Goal: Task Accomplishment & Management: Manage account settings

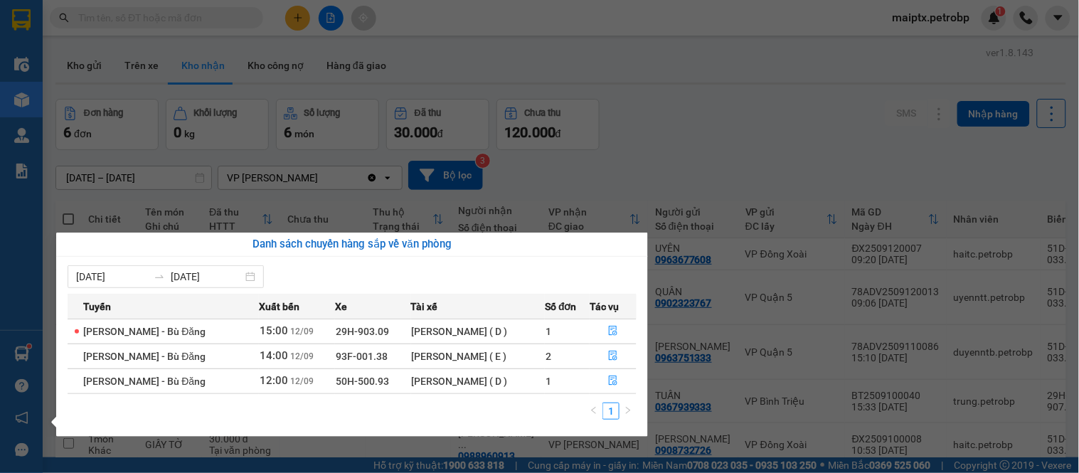
click at [18, 347] on div "Điều hành xe Kho hàng mới Quản [PERSON_NAME] lý chuyến Quản lý giao nhận mới Qu…" at bounding box center [21, 236] width 43 height 473
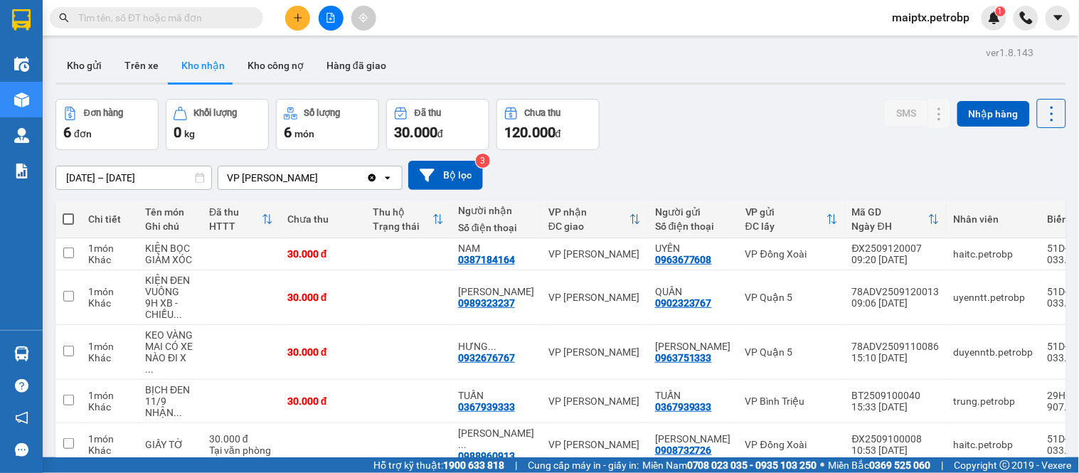
click at [672, 125] on div "Đơn hàng 6 đơn Khối lượng 0 kg Số lượng 6 món Đã thu 30.000 đ Chưa thu 120.000 …" at bounding box center [561, 124] width 1011 height 51
click at [116, 60] on button "Trên xe" at bounding box center [141, 65] width 57 height 34
type input "[DATE] – [DATE]"
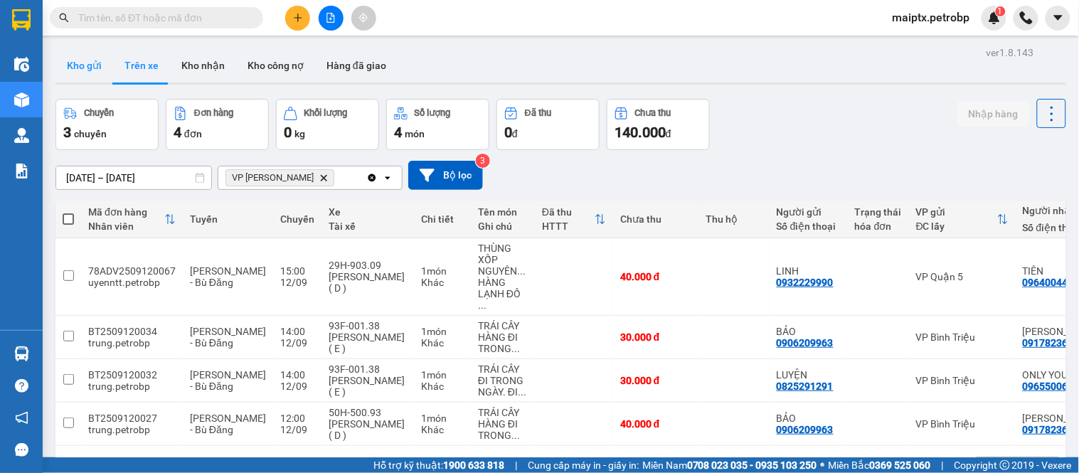
click at [90, 68] on button "Kho gửi" at bounding box center [85, 65] width 58 height 34
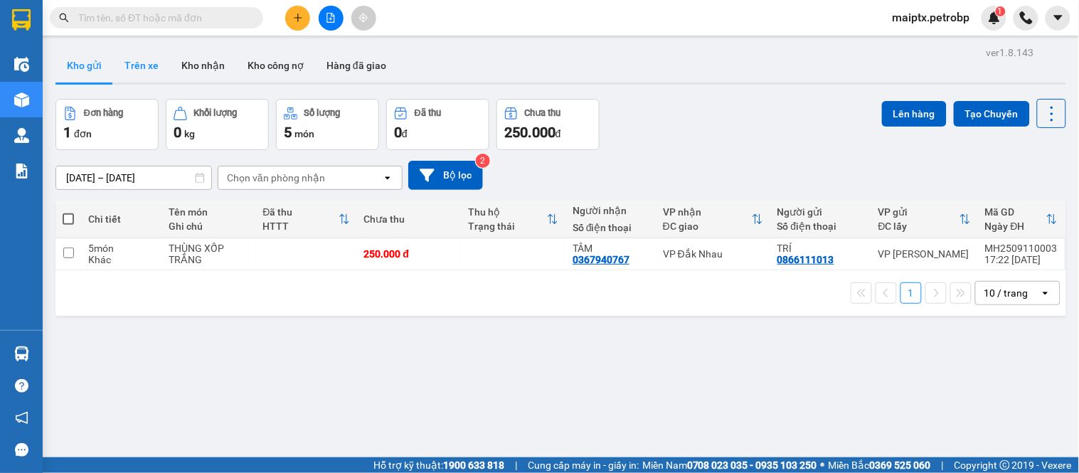
click at [122, 64] on button "Trên xe" at bounding box center [141, 65] width 57 height 34
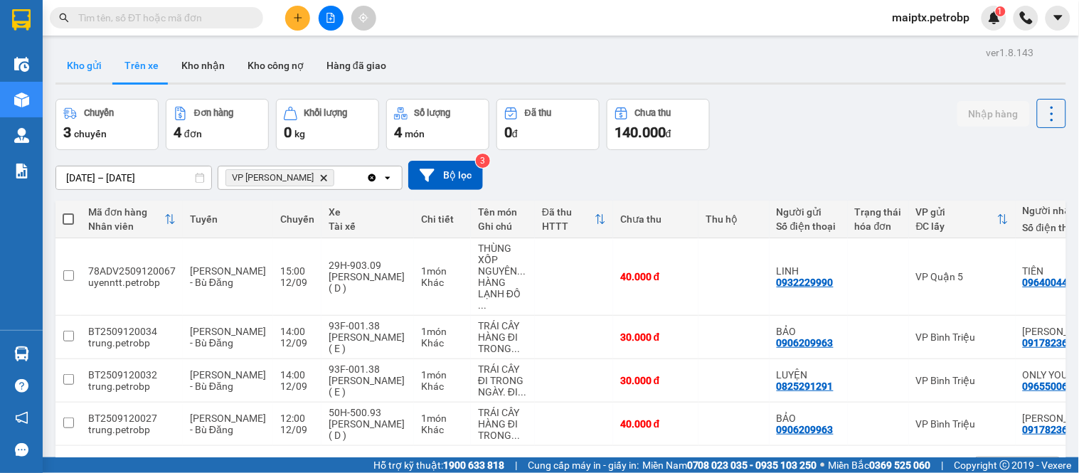
click at [81, 68] on button "Kho gửi" at bounding box center [85, 65] width 58 height 34
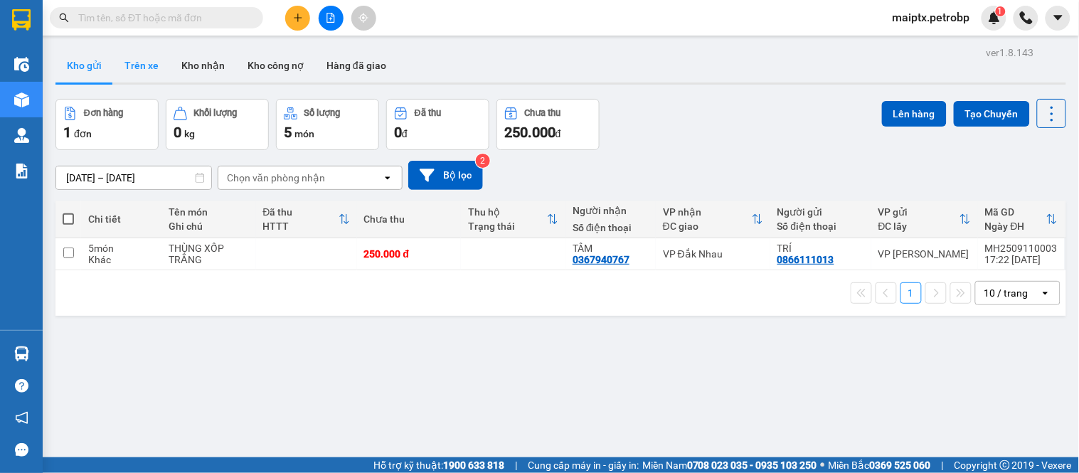
click at [122, 68] on button "Trên xe" at bounding box center [141, 65] width 57 height 34
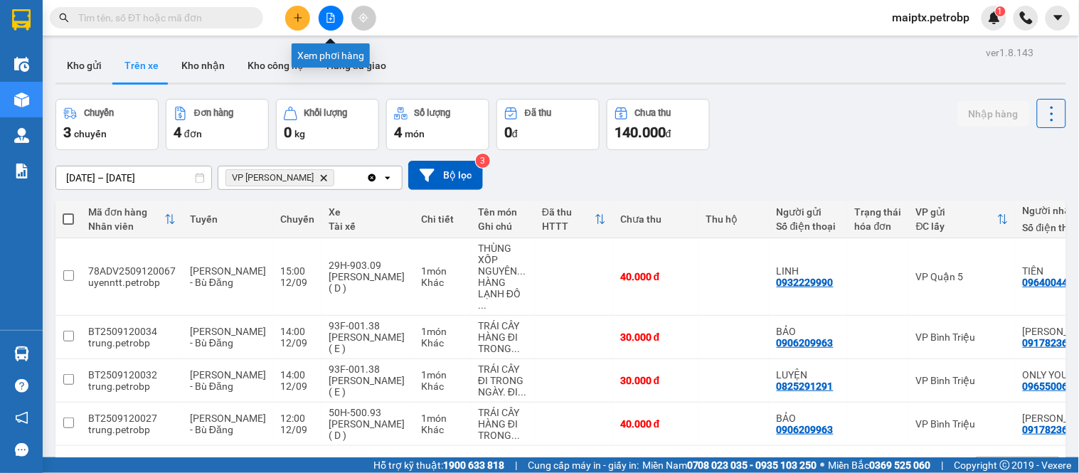
click at [326, 10] on button at bounding box center [331, 18] width 25 height 25
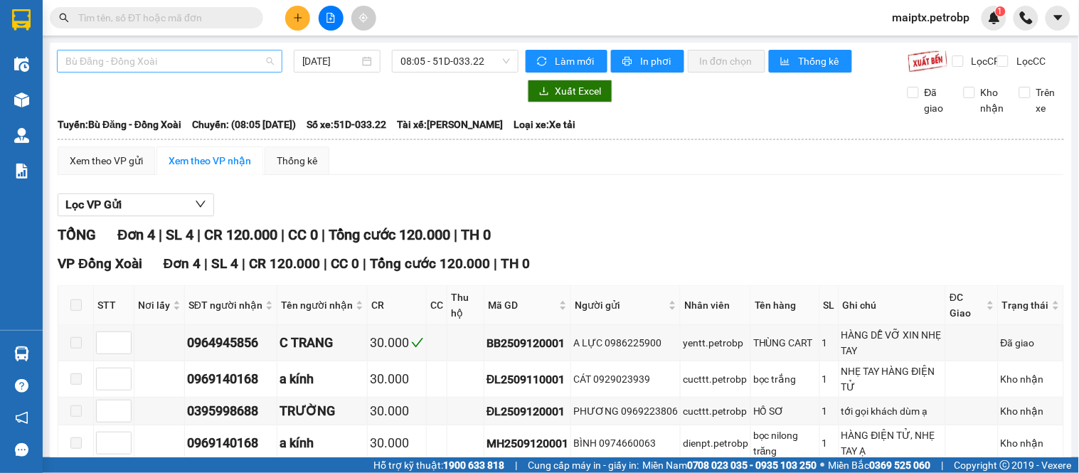
click at [88, 58] on span "Bù Đăng - Đồng Xoài" at bounding box center [169, 61] width 208 height 21
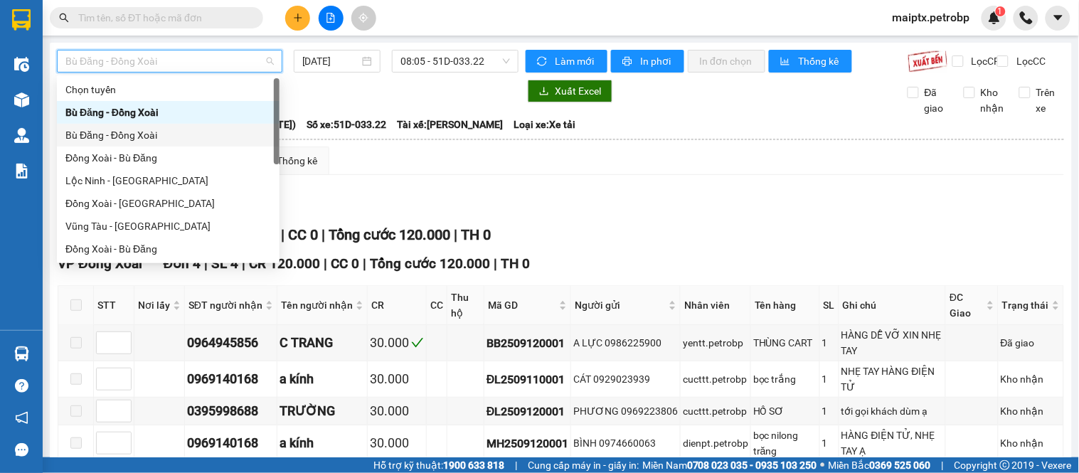
click at [98, 130] on div "Bù Đăng - Đồng Xoài" at bounding box center [168, 135] width 206 height 16
type input "[DATE]"
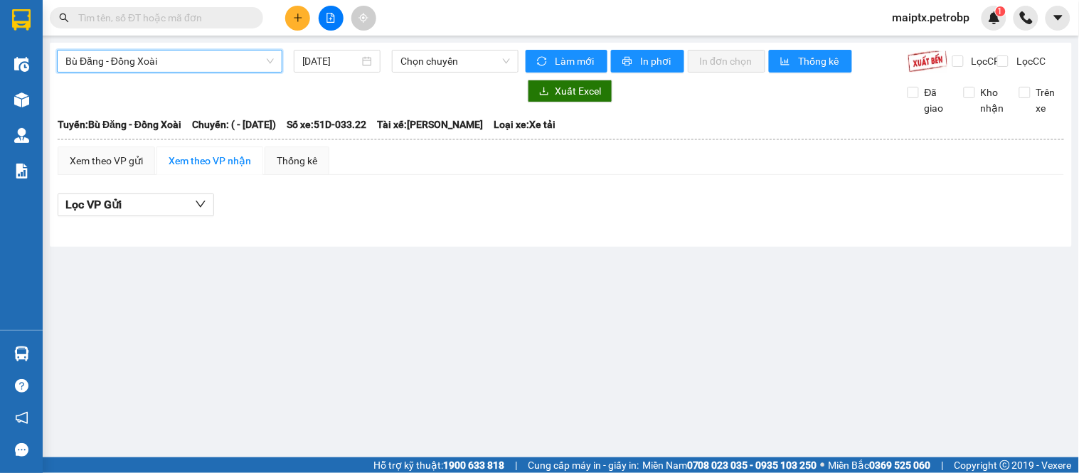
click at [104, 102] on div at bounding box center [288, 91] width 462 height 23
click at [135, 46] on div "Bù Đăng - [GEOGRAPHIC_DATA] [DATE] Chọn chuyến Làm mới In phơi In đơn chọn Thốn…" at bounding box center [561, 145] width 1023 height 204
click at [130, 66] on span "Bù Đăng - Đồng Xoài" at bounding box center [169, 61] width 208 height 21
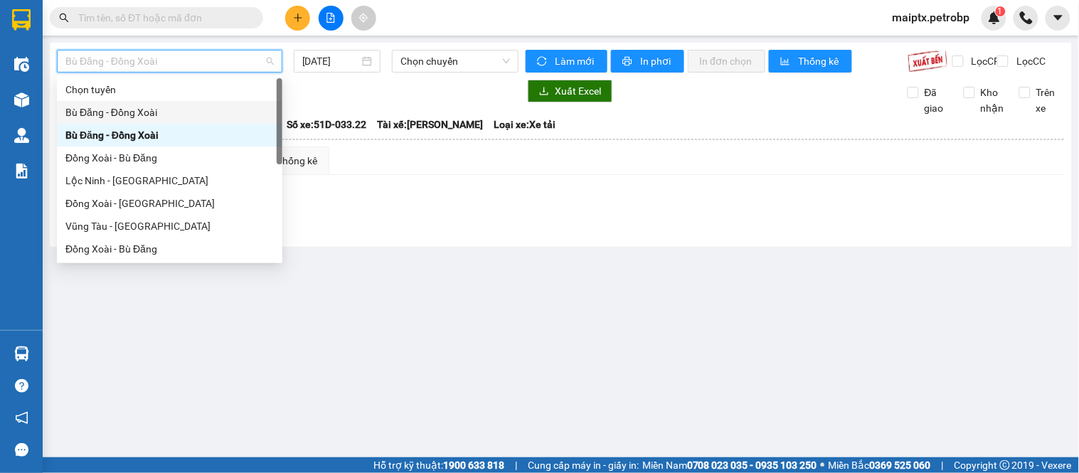
click at [112, 107] on div "Bù Đăng - Đồng Xoài" at bounding box center [169, 113] width 208 height 16
type input "[DATE]"
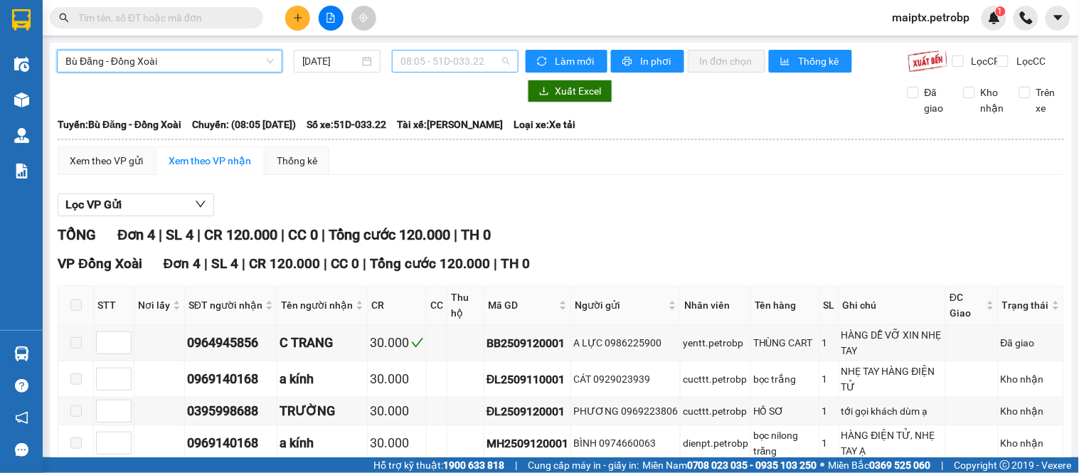
drag, startPoint x: 438, startPoint y: 59, endPoint x: 431, endPoint y: 95, distance: 36.2
click at [438, 59] on span "08:05 - 51D-033.22" at bounding box center [456, 61] width 110 height 21
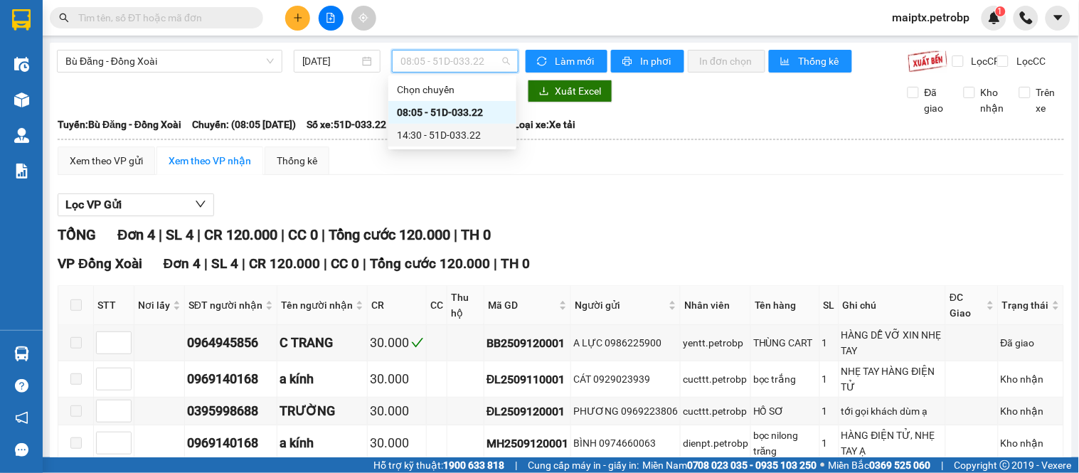
click at [420, 127] on div "14:30 - 51D-033.22" at bounding box center [452, 135] width 111 height 16
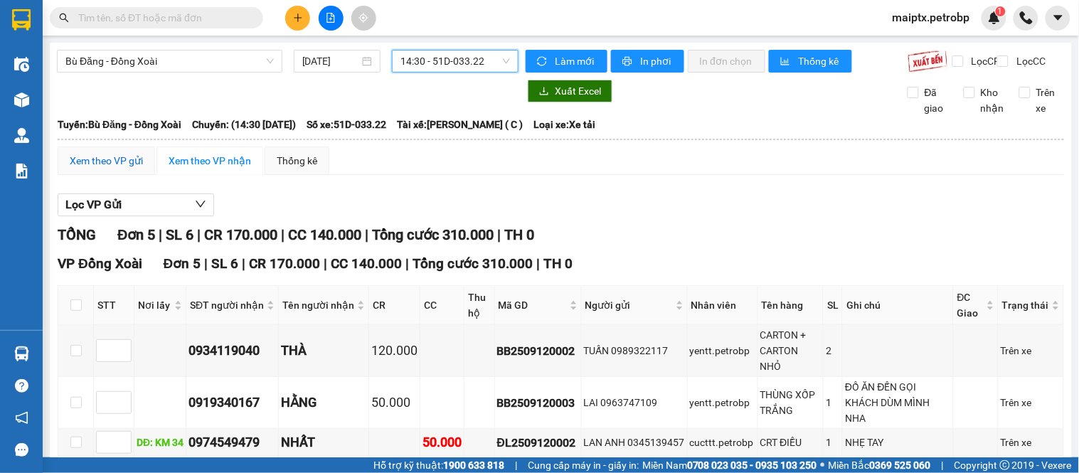
click at [70, 169] on div "Xem theo VP gửi" at bounding box center [106, 161] width 73 height 16
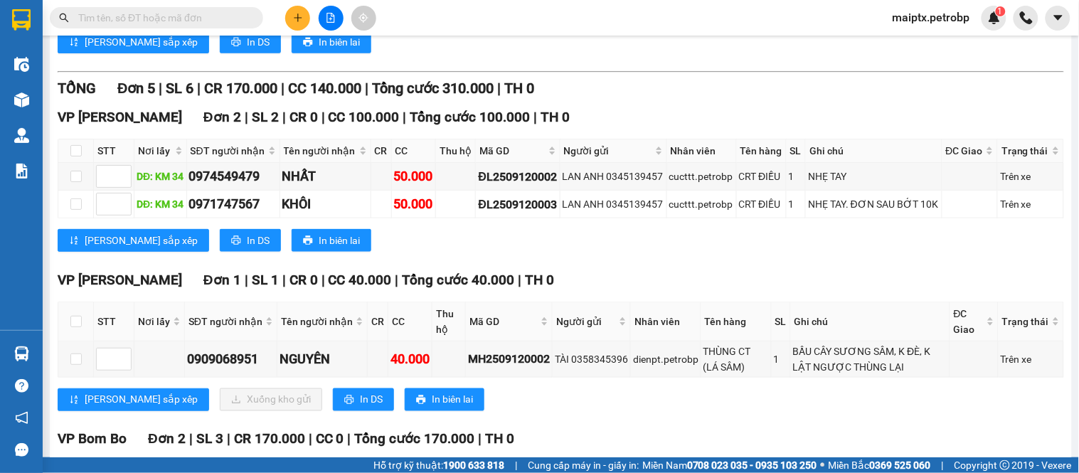
scroll to position [518, 0]
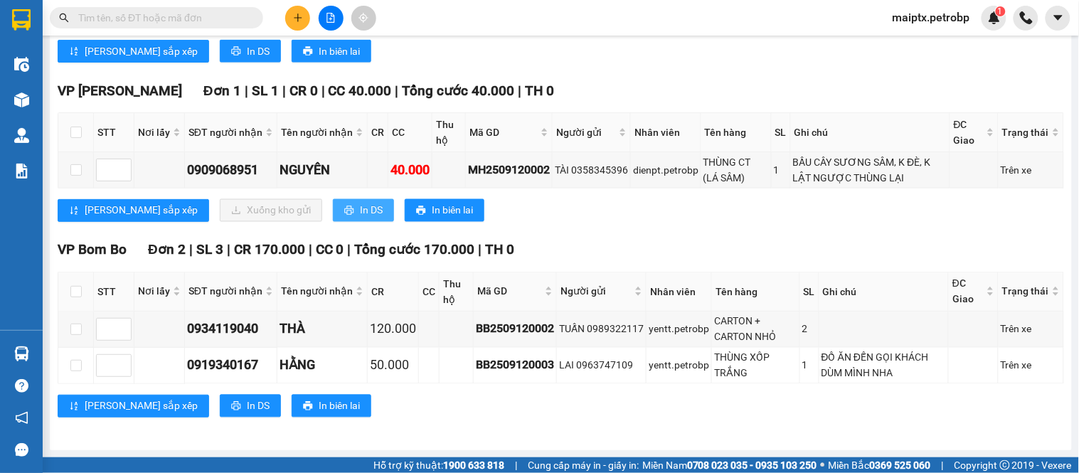
click at [360, 208] on span "In DS" at bounding box center [371, 211] width 23 height 16
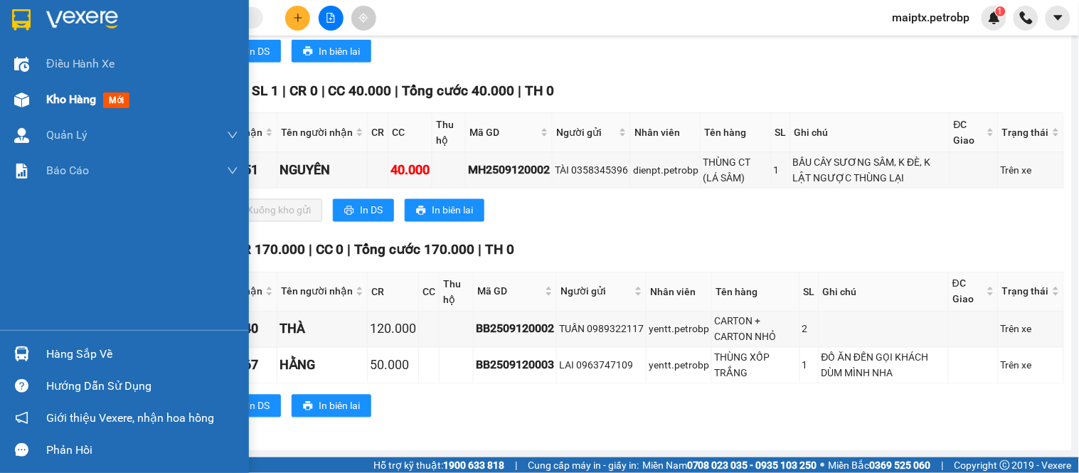
click at [10, 100] on div at bounding box center [21, 100] width 25 height 25
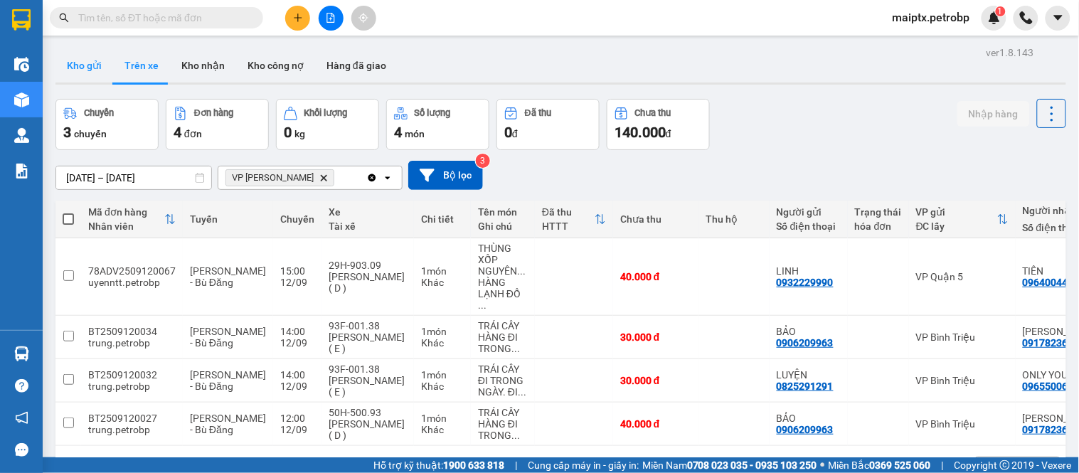
click at [94, 68] on button "Kho gửi" at bounding box center [85, 65] width 58 height 34
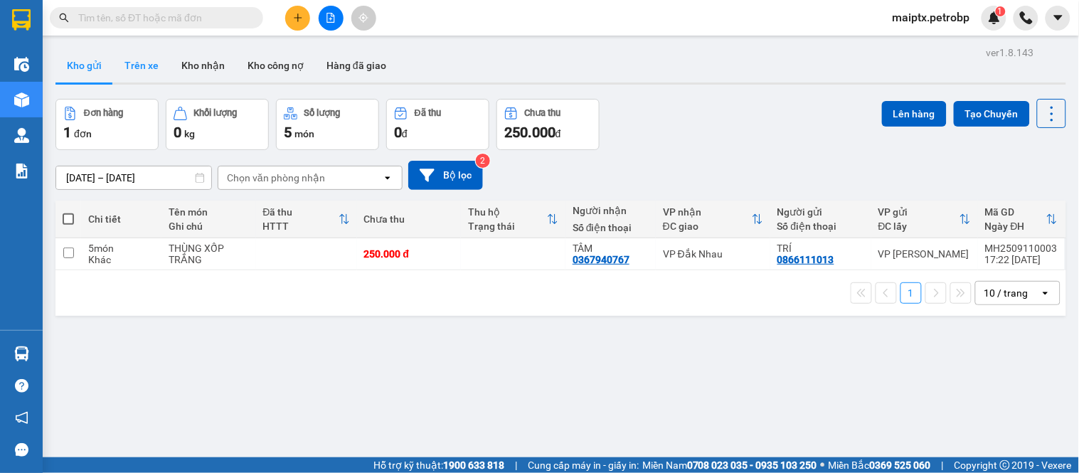
click at [139, 67] on button "Trên xe" at bounding box center [141, 65] width 57 height 34
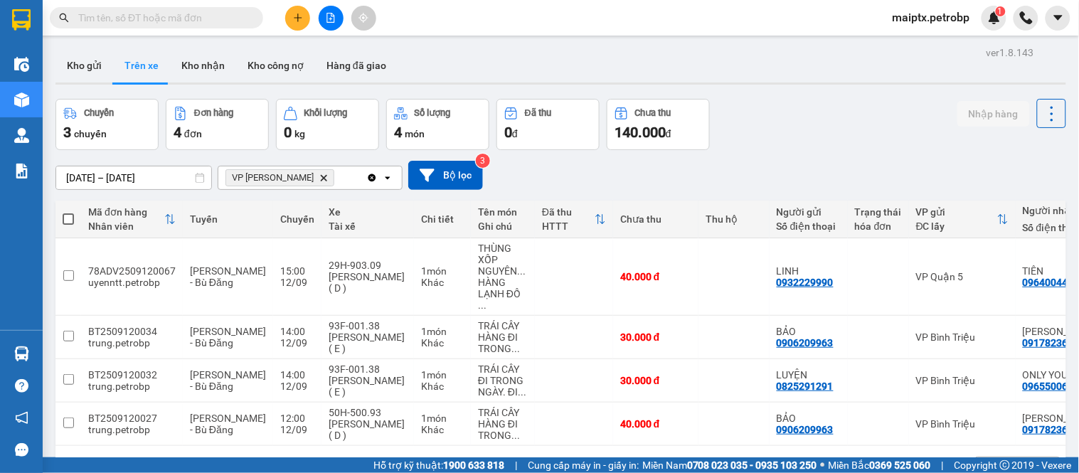
scroll to position [65, 0]
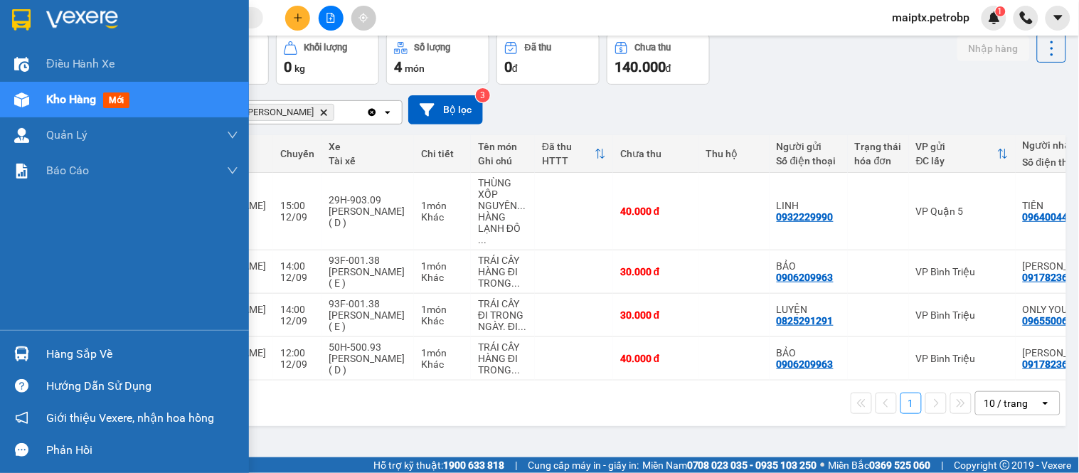
click at [46, 344] on div "Hàng sắp về" at bounding box center [142, 354] width 192 height 21
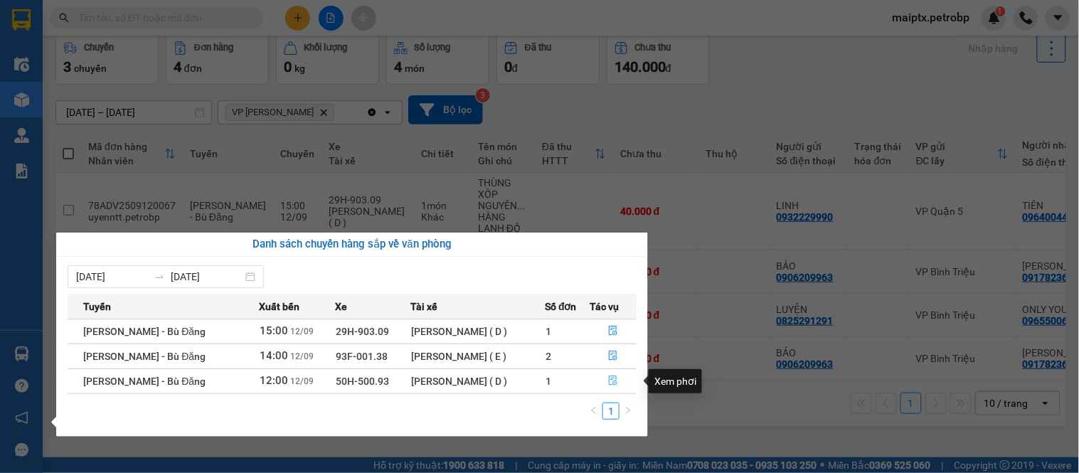
click at [616, 384] on icon "file-done" at bounding box center [613, 381] width 10 height 10
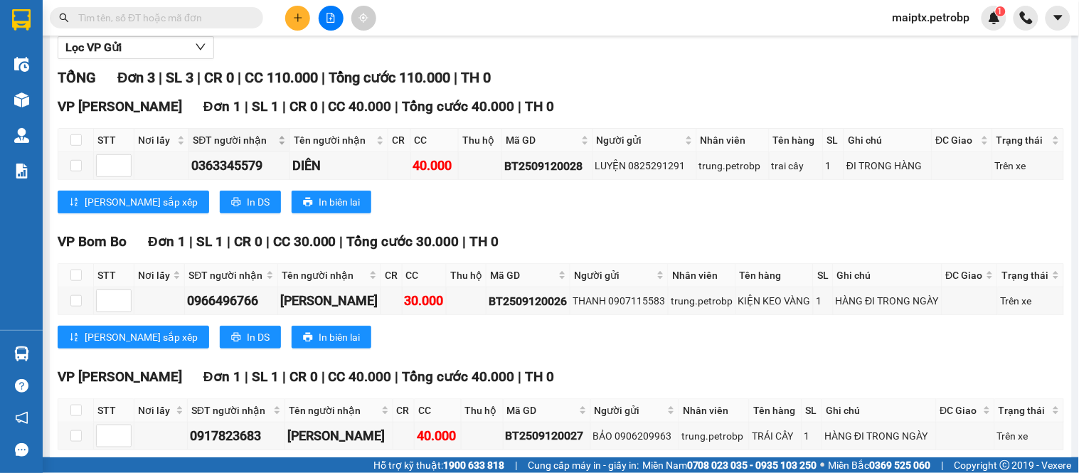
scroll to position [236, 0]
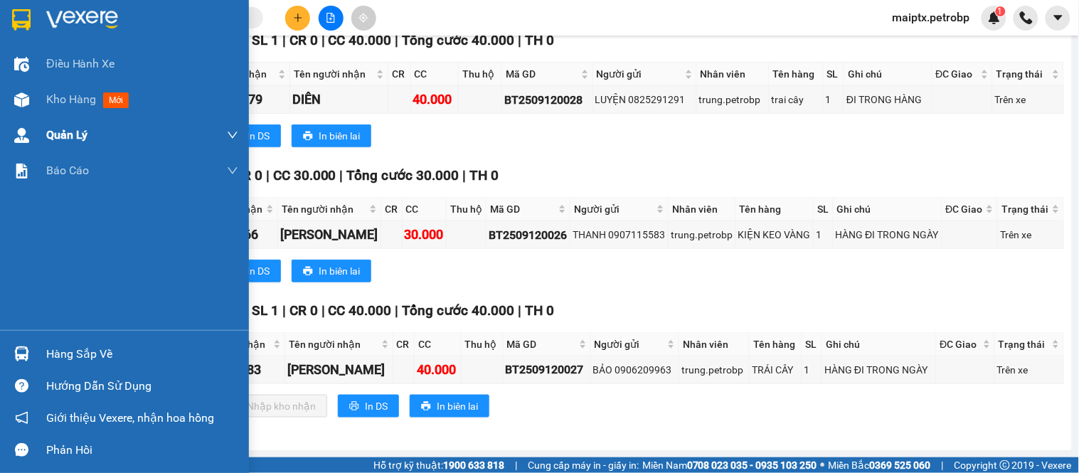
drag, startPoint x: 21, startPoint y: 98, endPoint x: 174, endPoint y: 146, distance: 159.6
click at [21, 98] on img at bounding box center [21, 100] width 15 height 15
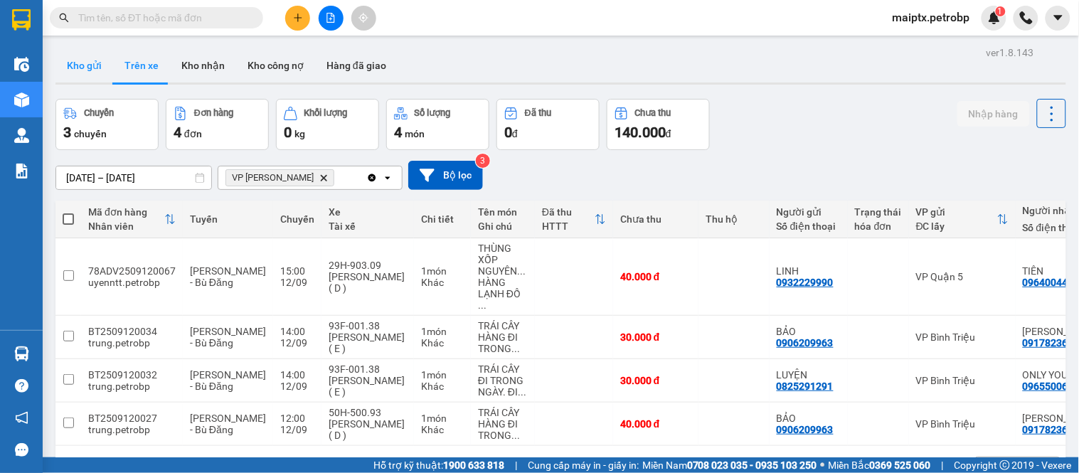
click at [91, 67] on button "Kho gửi" at bounding box center [85, 65] width 58 height 34
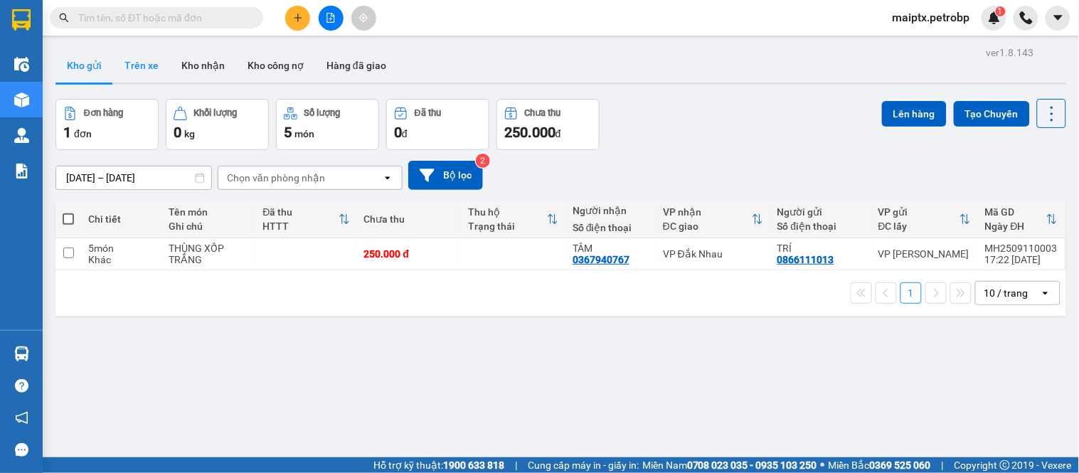
click at [128, 63] on button "Trên xe" at bounding box center [141, 65] width 57 height 34
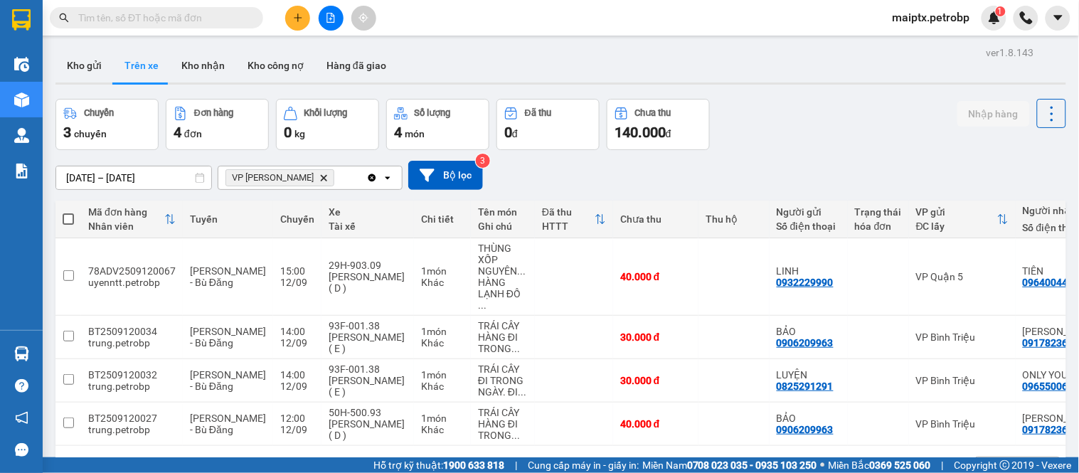
scroll to position [65, 0]
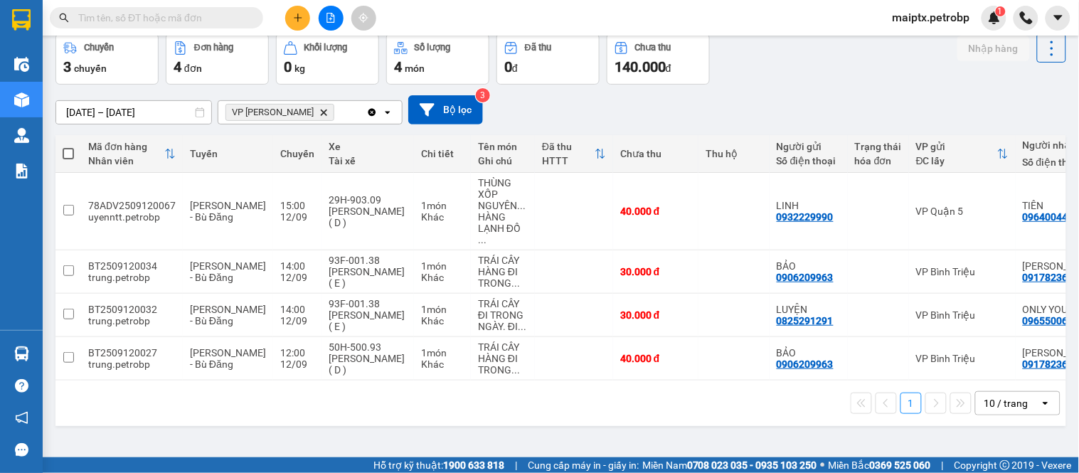
click at [208, 402] on div "1 10 / trang open" at bounding box center [561, 403] width 1000 height 24
click at [186, 408] on div "1 10 / trang open" at bounding box center [561, 403] width 1000 height 24
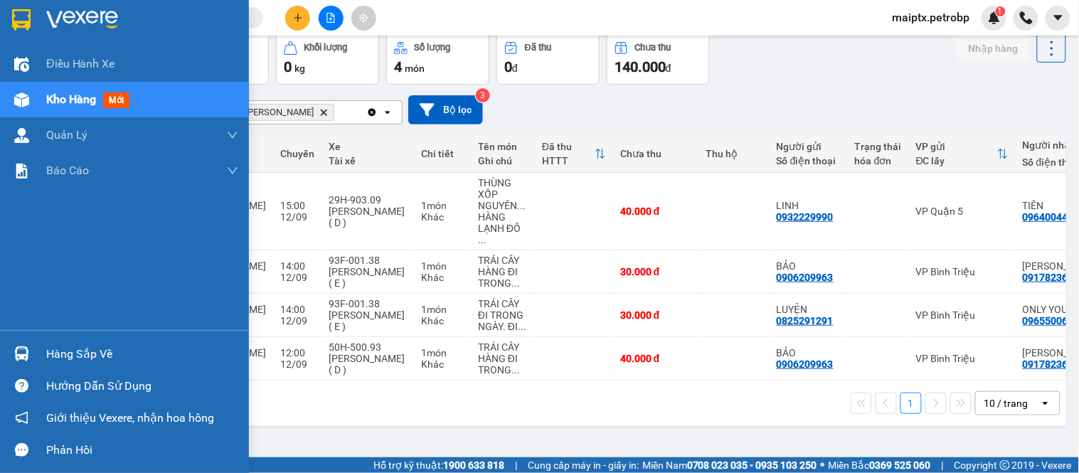
click at [68, 356] on div "Hàng sắp về" at bounding box center [142, 354] width 192 height 21
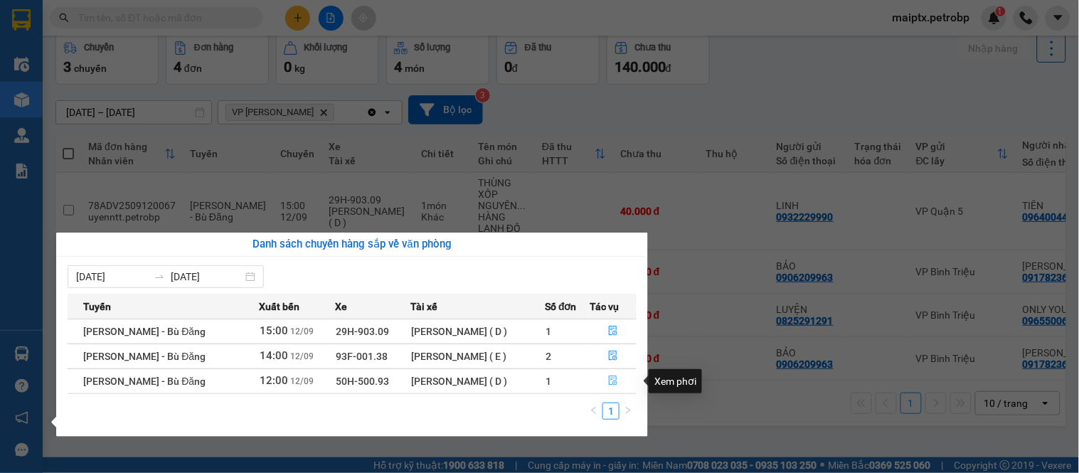
click at [619, 386] on button "button" at bounding box center [614, 381] width 46 height 23
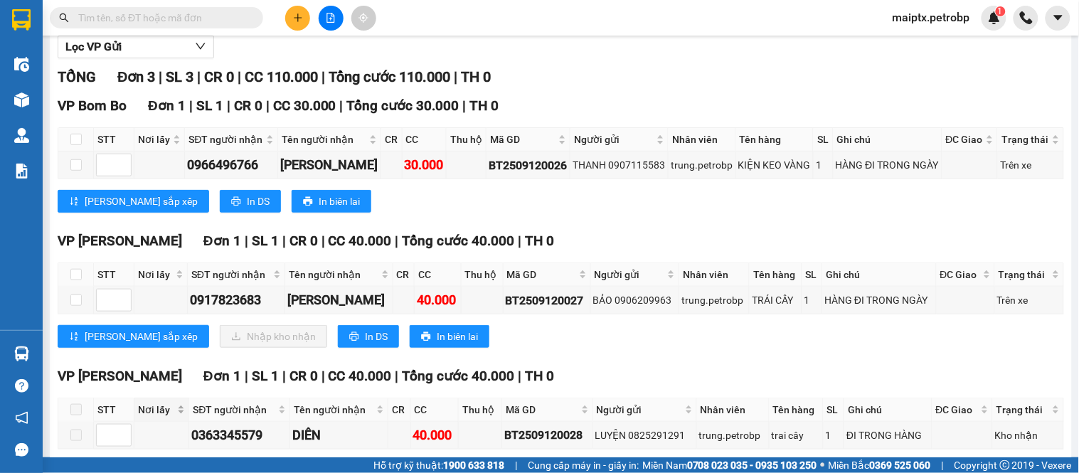
scroll to position [236, 0]
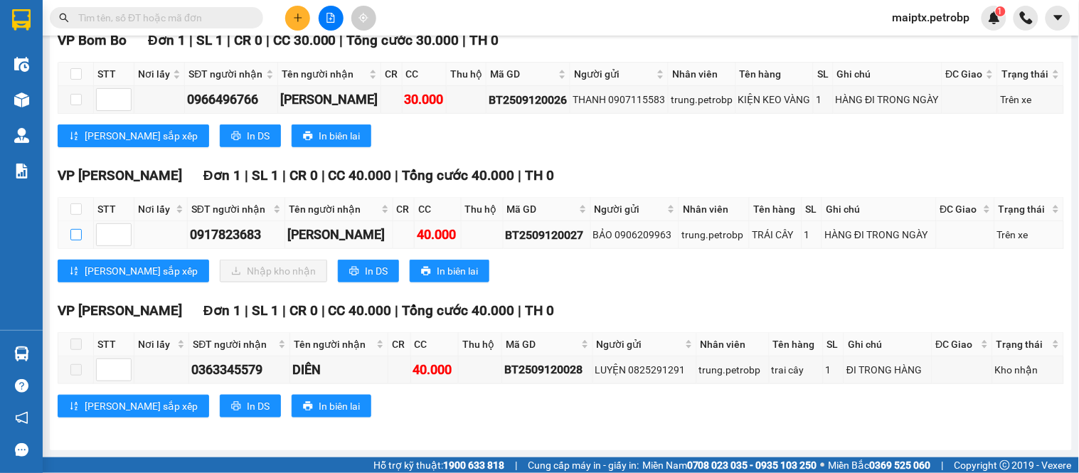
click at [80, 236] on input "checkbox" at bounding box center [75, 234] width 11 height 11
checkbox input "true"
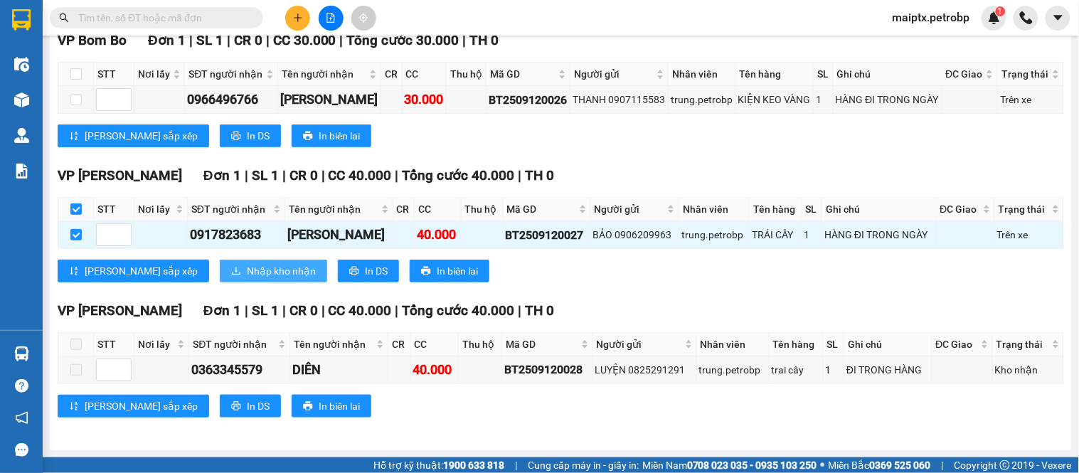
click at [247, 269] on span "Nhập kho nhận" at bounding box center [281, 271] width 69 height 16
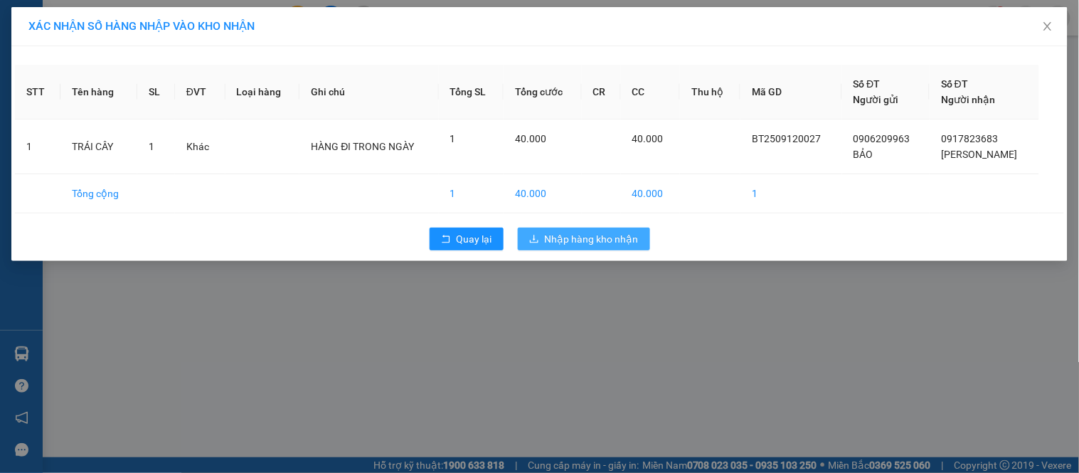
click at [606, 240] on span "Nhập hàng kho nhận" at bounding box center [592, 239] width 94 height 16
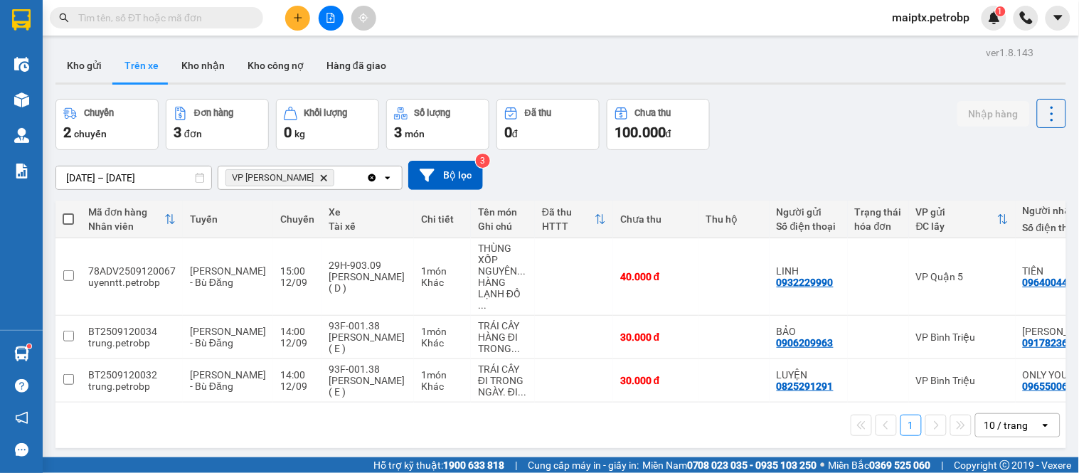
click at [196, 430] on div "1 10 / trang open" at bounding box center [561, 425] width 1000 height 24
click at [195, 51] on button "Kho nhận" at bounding box center [203, 65] width 66 height 34
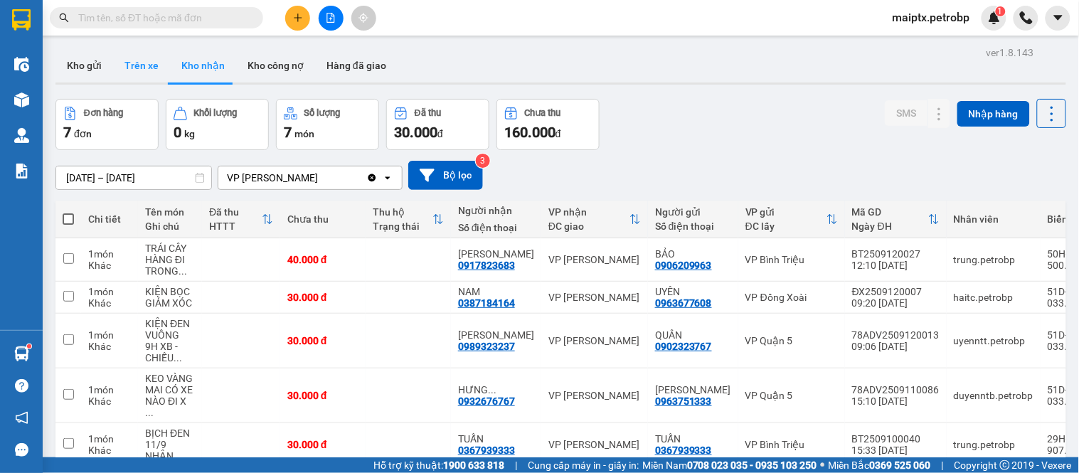
click at [142, 68] on button "Trên xe" at bounding box center [141, 65] width 57 height 34
type input "[DATE] – [DATE]"
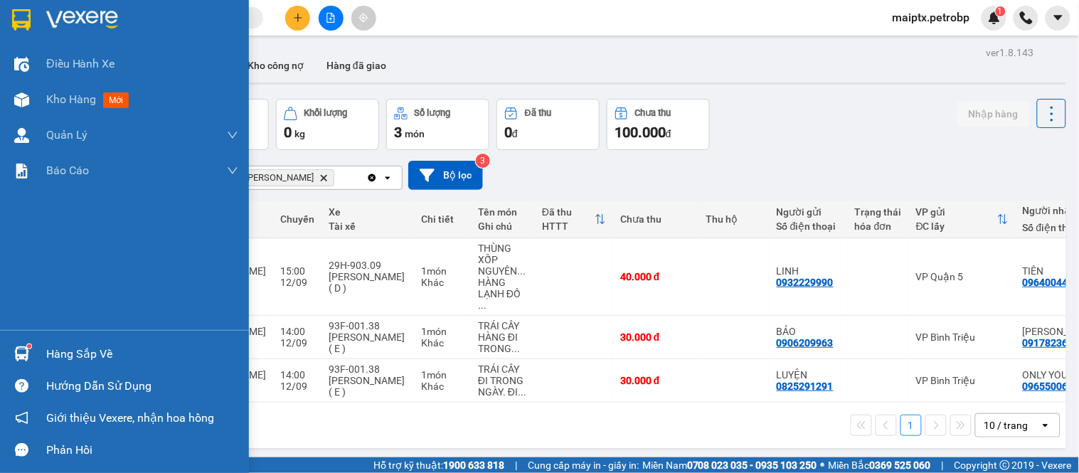
click at [37, 346] on div "Hàng sắp về" at bounding box center [124, 354] width 249 height 32
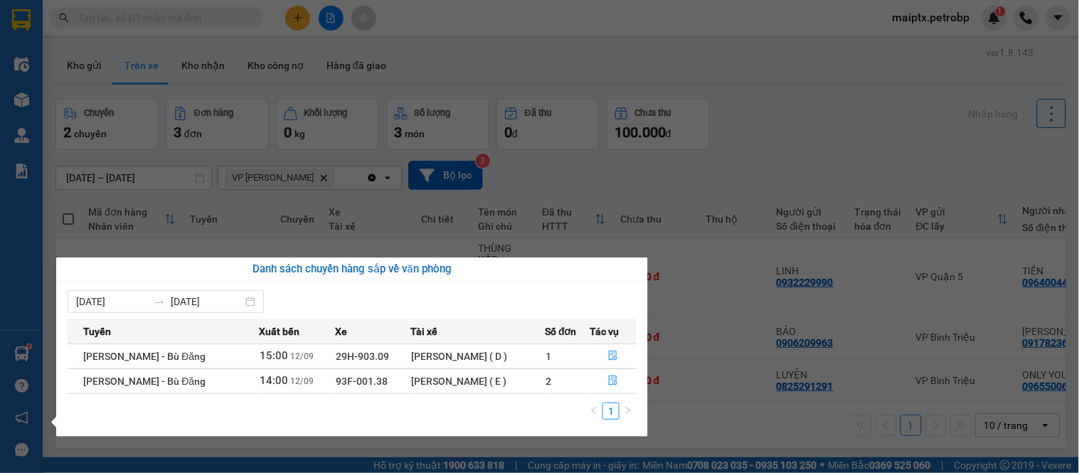
click at [695, 433] on section "Kết quả tìm kiếm ( 0 ) Bộ lọc No Data maiptx.petrobp 1 Điều hành xe Kho hàng mớ…" at bounding box center [539, 236] width 1079 height 473
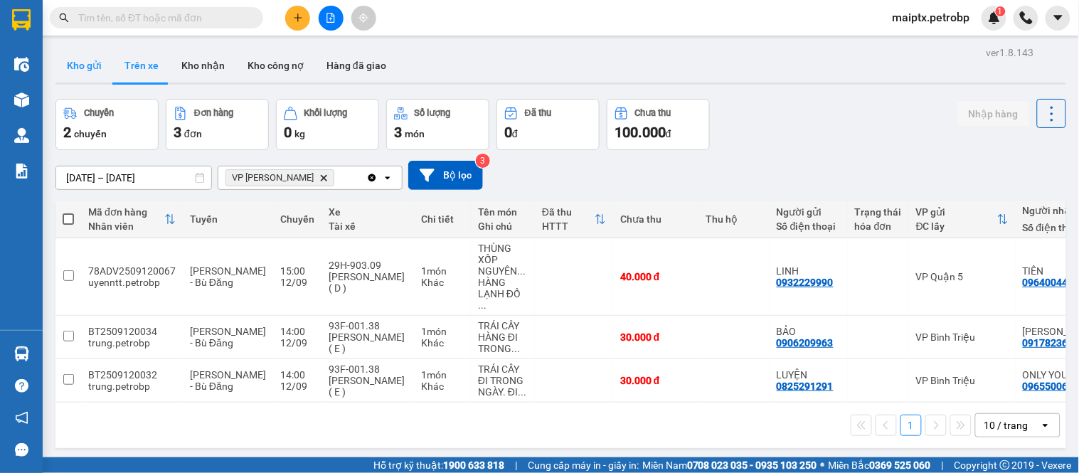
click at [65, 68] on button "Kho gửi" at bounding box center [85, 65] width 58 height 34
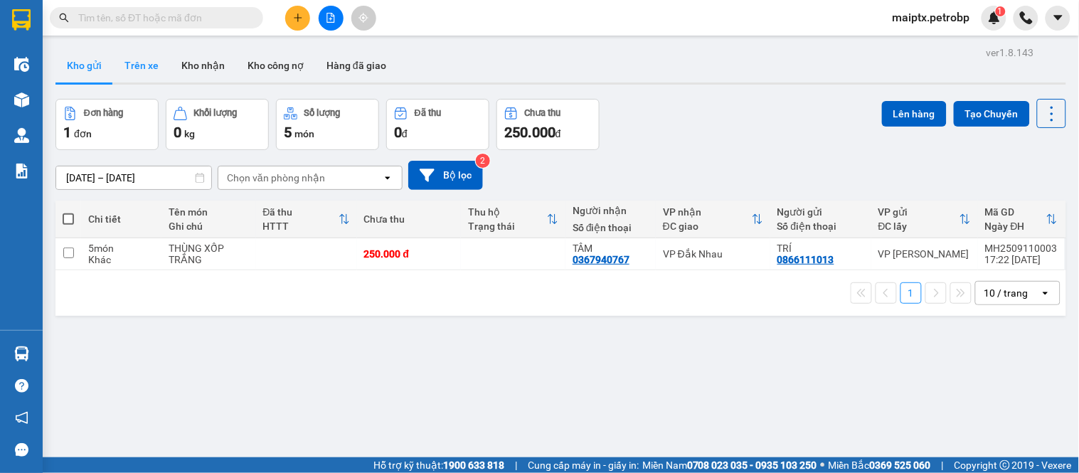
click at [165, 66] on button "Trên xe" at bounding box center [141, 65] width 57 height 34
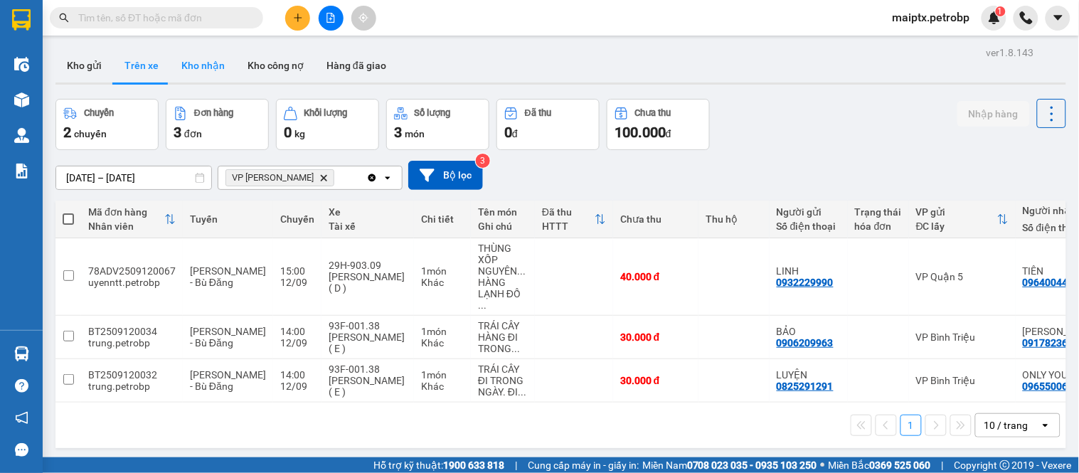
click at [189, 67] on button "Kho nhận" at bounding box center [203, 65] width 66 height 34
type input "[DATE] – [DATE]"
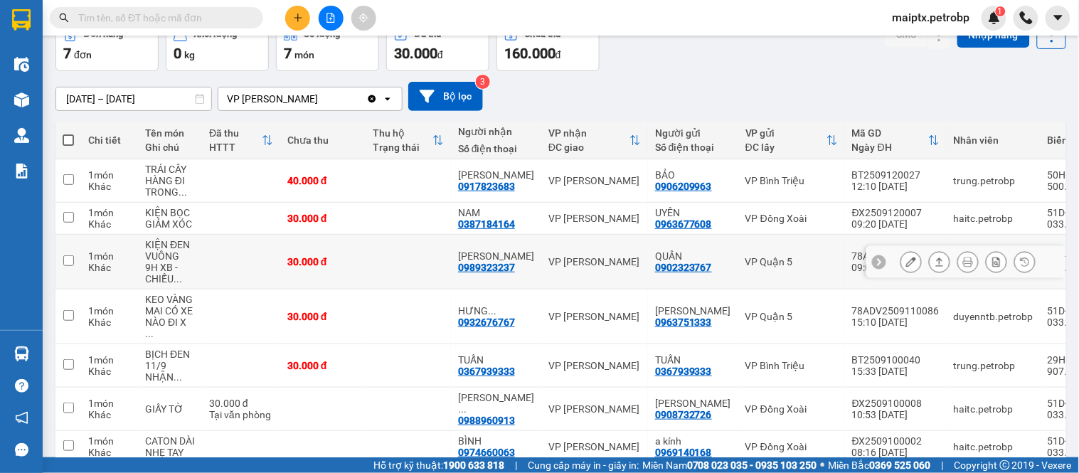
scroll to position [149, 0]
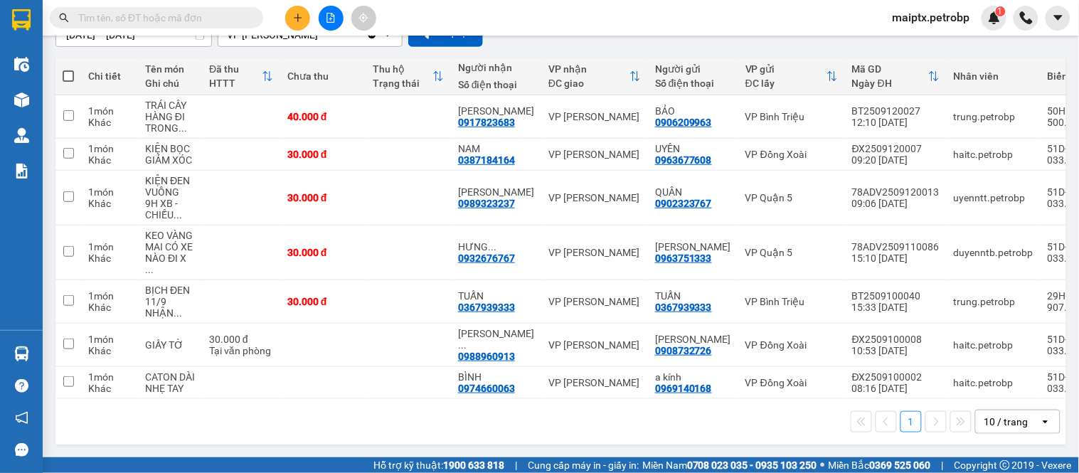
click at [185, 430] on div "1 10 / trang open" at bounding box center [561, 422] width 1000 height 24
click at [907, 297] on icon at bounding box center [912, 302] width 10 height 10
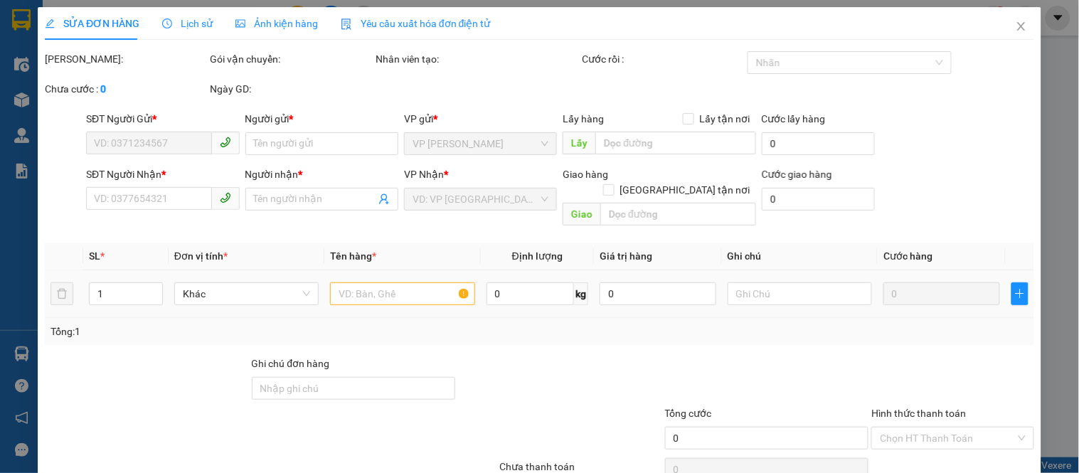
type input "0367939333"
type input "TUẤN"
type input "0367939333"
type input "TUẤN"
type input "30.000"
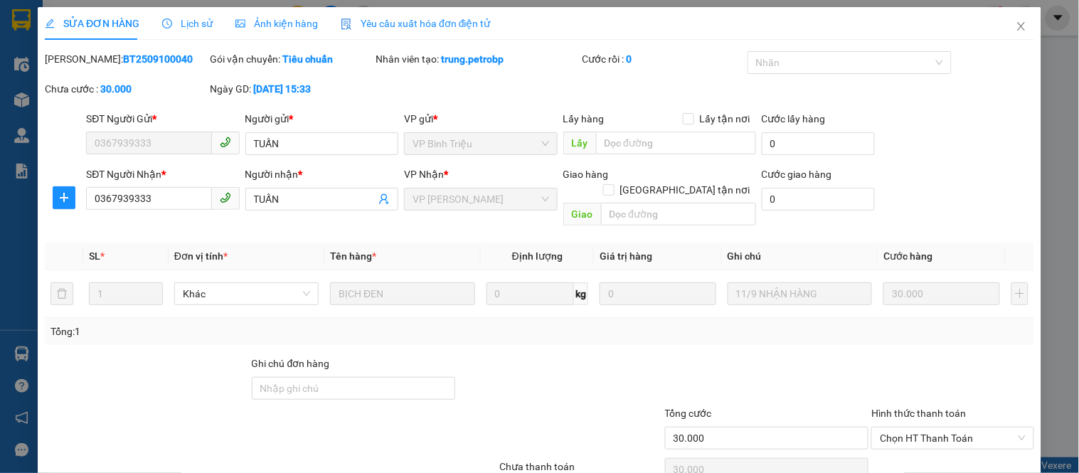
click at [125, 57] on b "BT2509100040" at bounding box center [158, 58] width 70 height 11
copy b "BT2509100040"
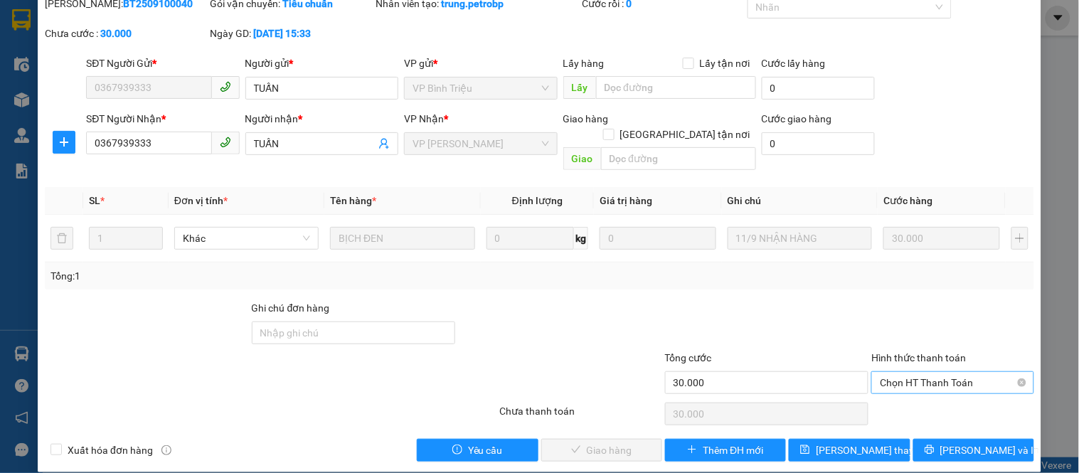
click at [887, 372] on span "Chọn HT Thanh Toán" at bounding box center [952, 382] width 145 height 21
click at [879, 395] on div "Tại văn phòng" at bounding box center [944, 396] width 144 height 16
type input "0"
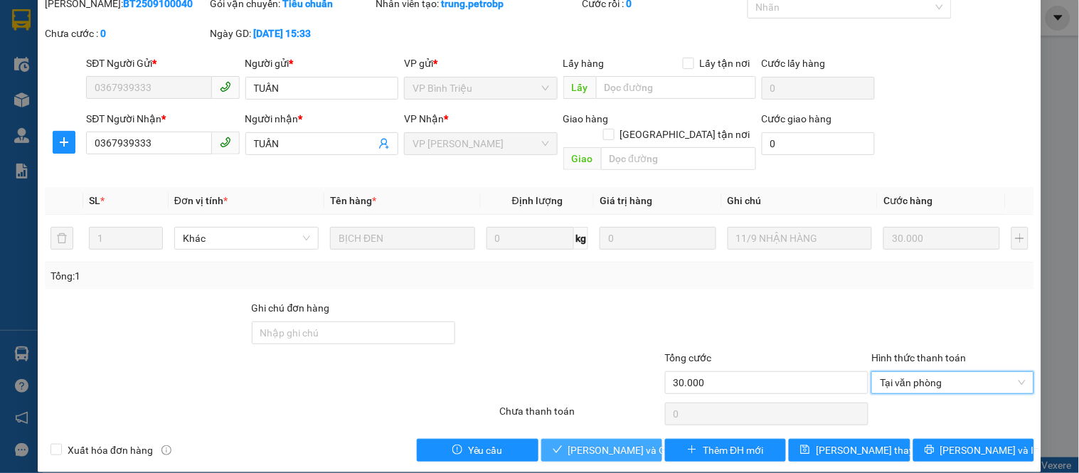
click at [624, 443] on span "[PERSON_NAME] và Giao hàng" at bounding box center [637, 451] width 137 height 16
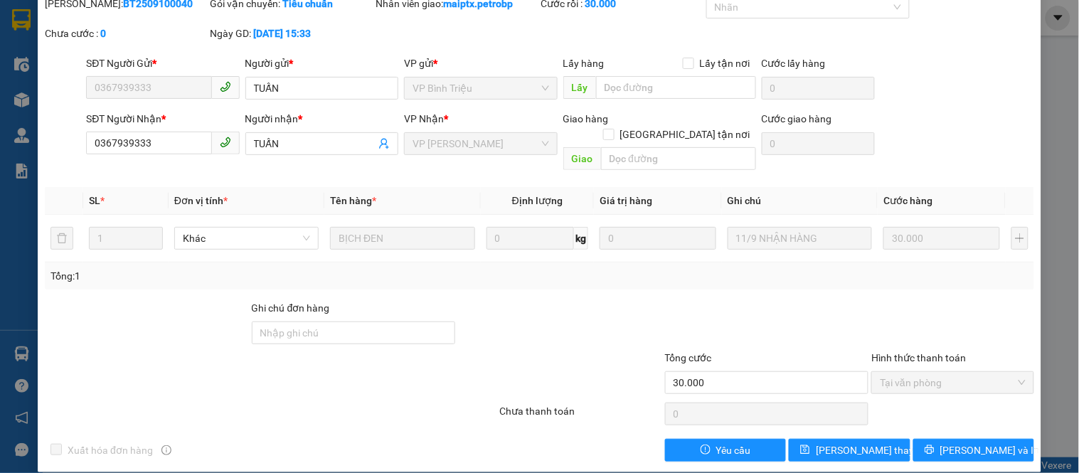
scroll to position [0, 0]
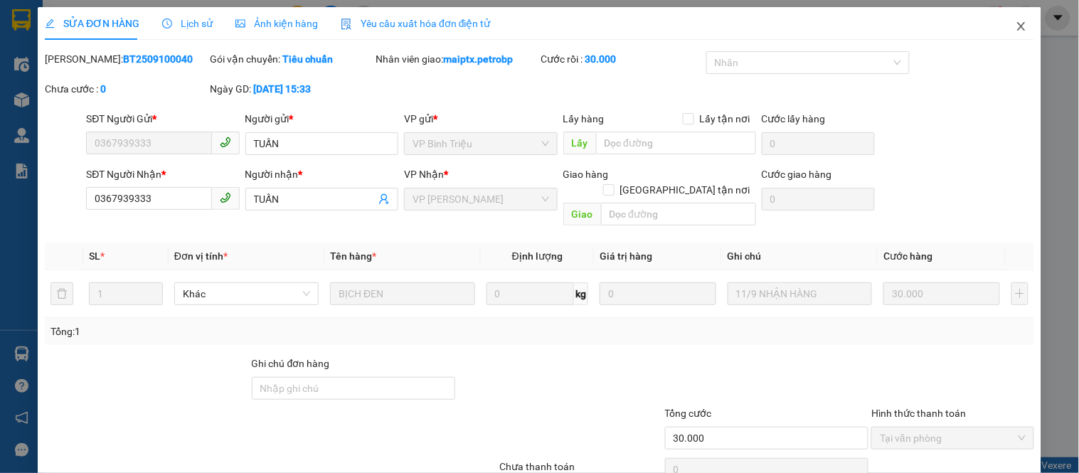
click at [1016, 23] on icon "close" at bounding box center [1021, 26] width 11 height 11
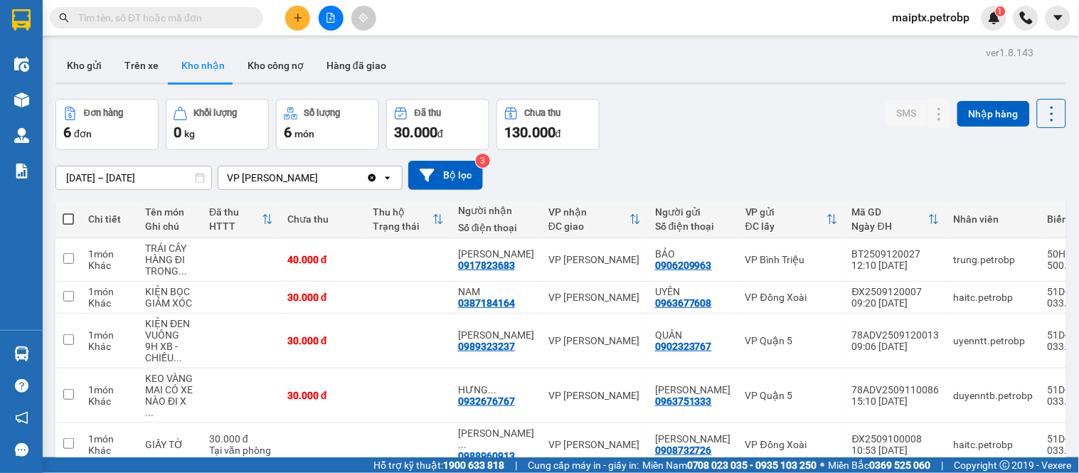
scroll to position [105, 0]
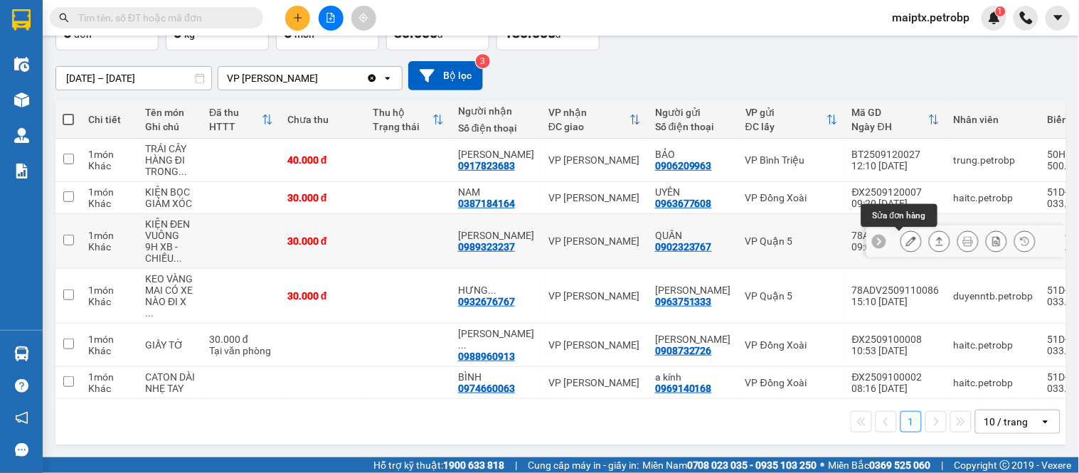
click at [907, 236] on icon at bounding box center [912, 241] width 10 height 10
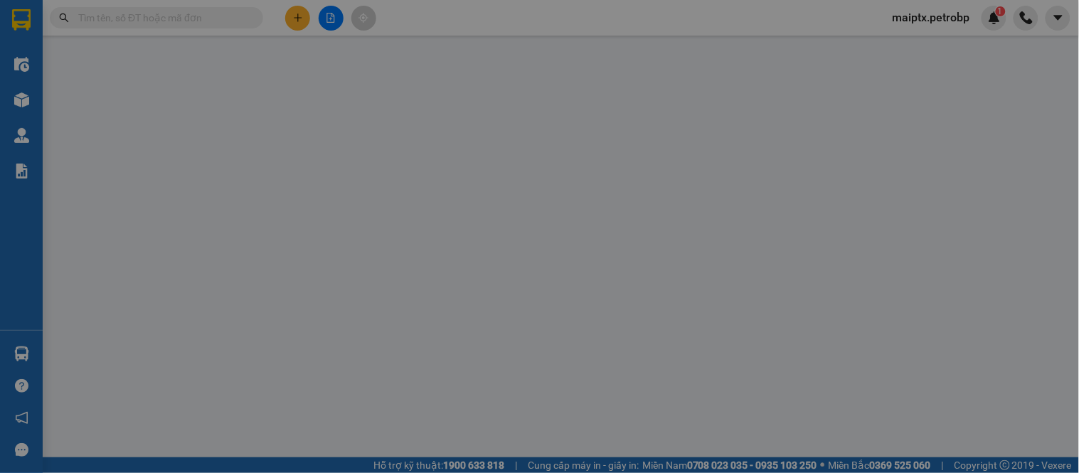
type input "0902323767"
type input "QUÂN"
type input "0989323237"
type input "[PERSON_NAME]"
type input "30.000"
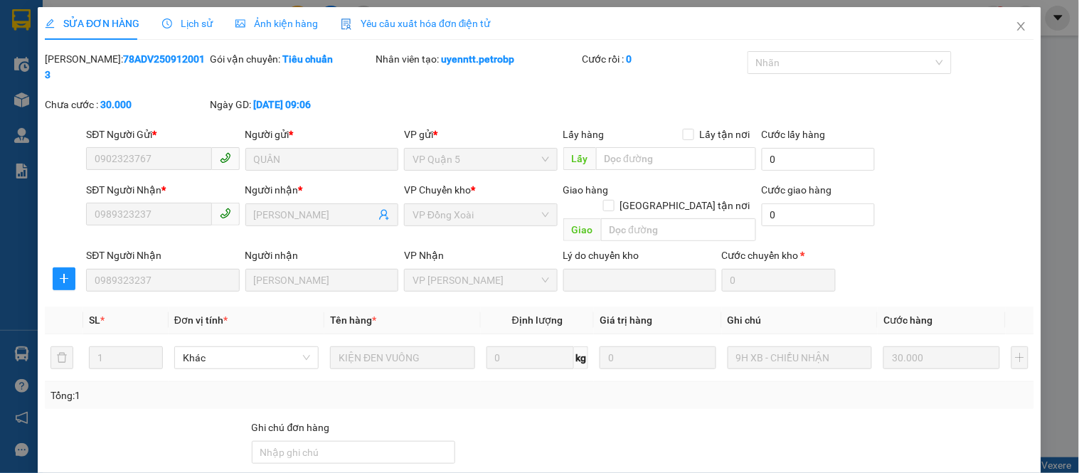
click at [125, 60] on b "78ADV2509120013" at bounding box center [125, 66] width 160 height 27
copy b "78ADV2509120013"
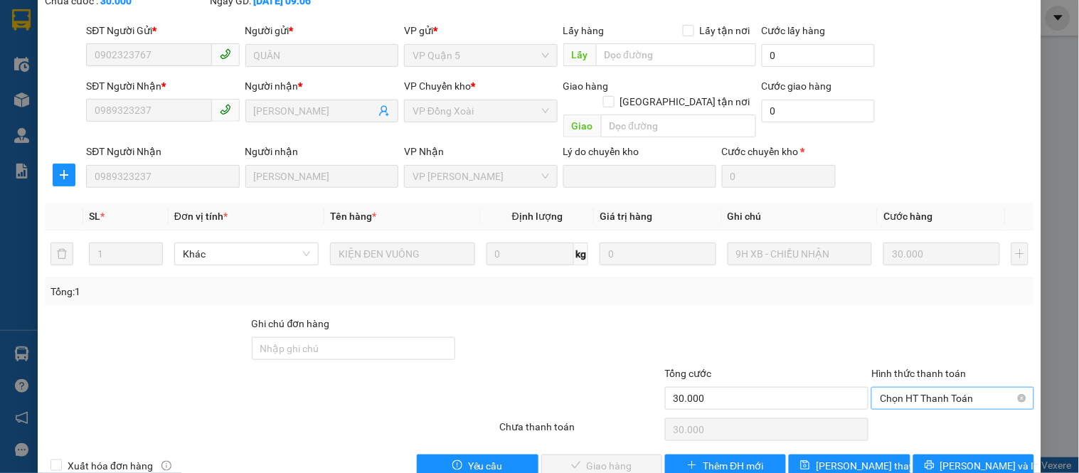
click at [956, 388] on span "Chọn HT Thanh Toán" at bounding box center [952, 398] width 145 height 21
click at [932, 388] on div "Tại văn phòng" at bounding box center [944, 396] width 144 height 16
type input "0"
click at [609, 458] on span "[PERSON_NAME] và Giao hàng" at bounding box center [637, 466] width 137 height 16
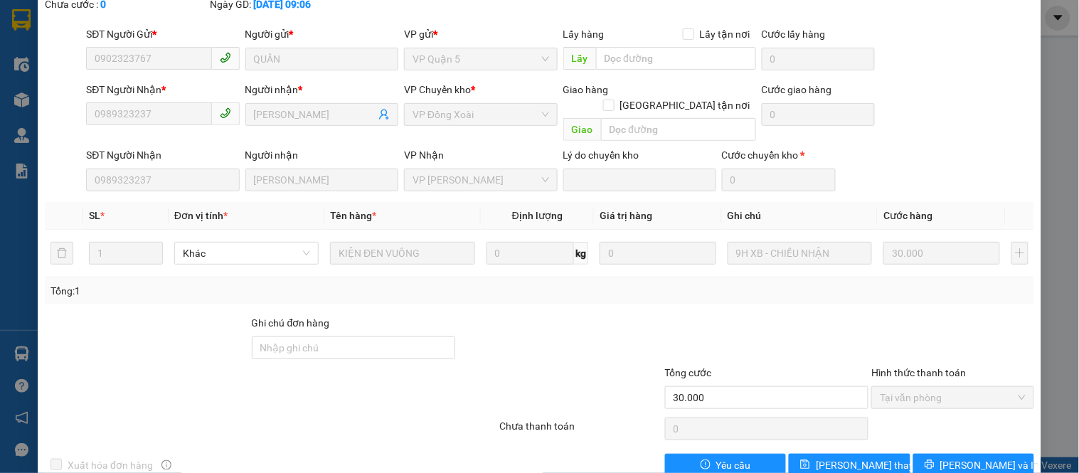
scroll to position [0, 0]
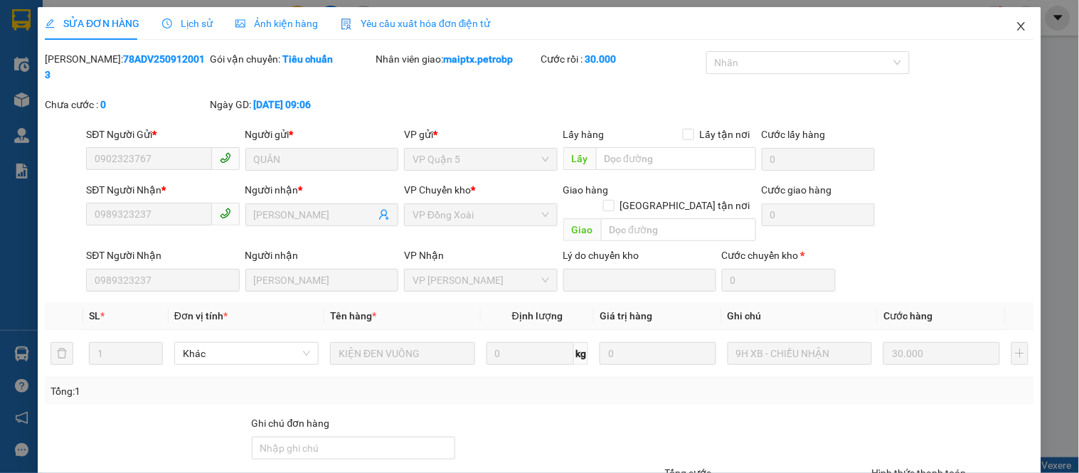
click at [1016, 23] on icon "close" at bounding box center [1021, 26] width 11 height 11
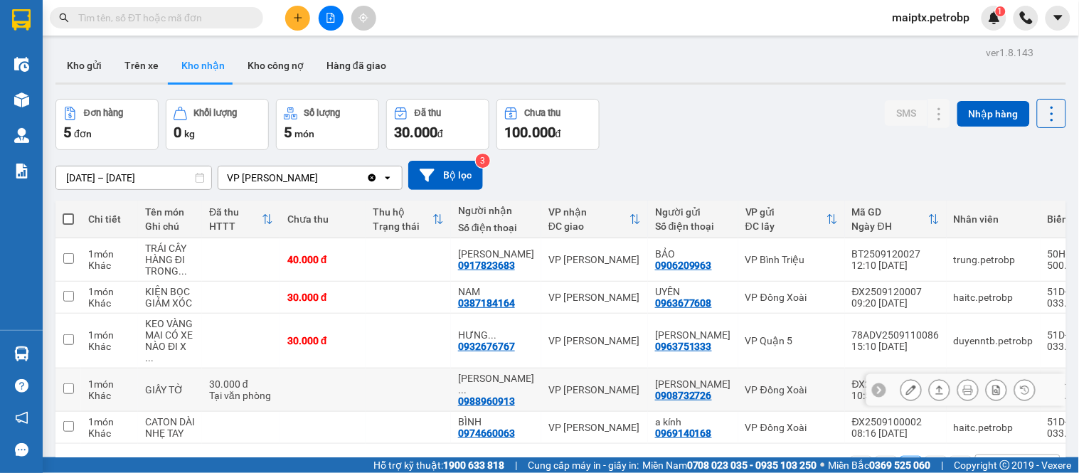
scroll to position [65, 0]
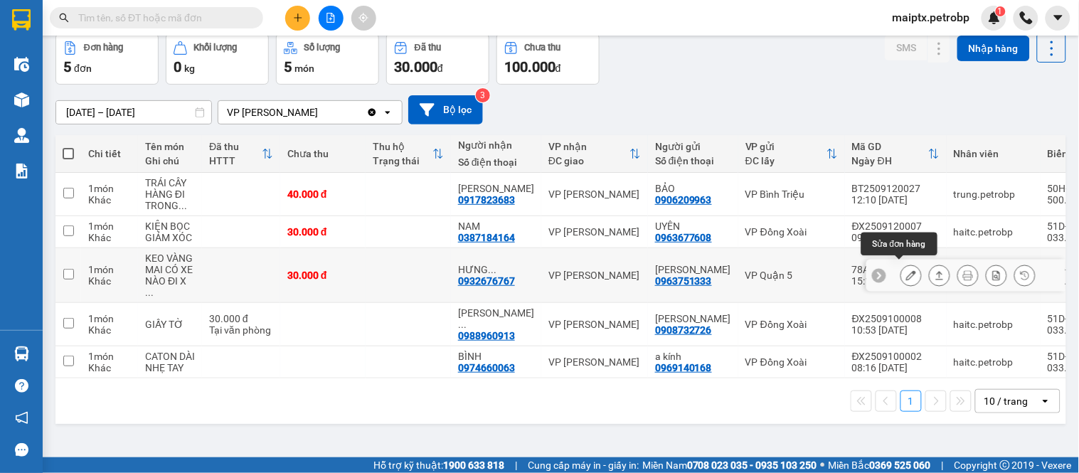
click at [902, 276] on button at bounding box center [912, 275] width 20 height 25
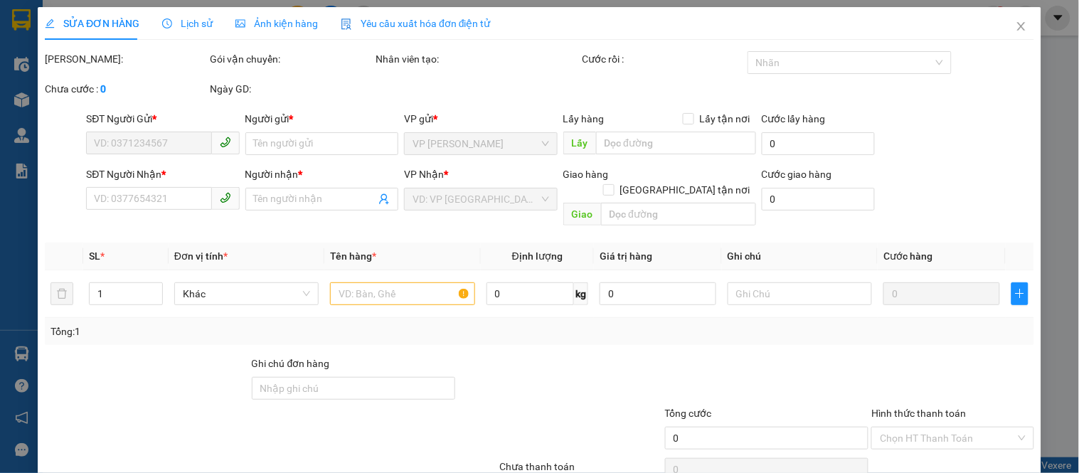
type input "0963751333"
type input "[PERSON_NAME]"
type input "0932676767"
type input "HƯNG VƯỢNG"
type input "30.000"
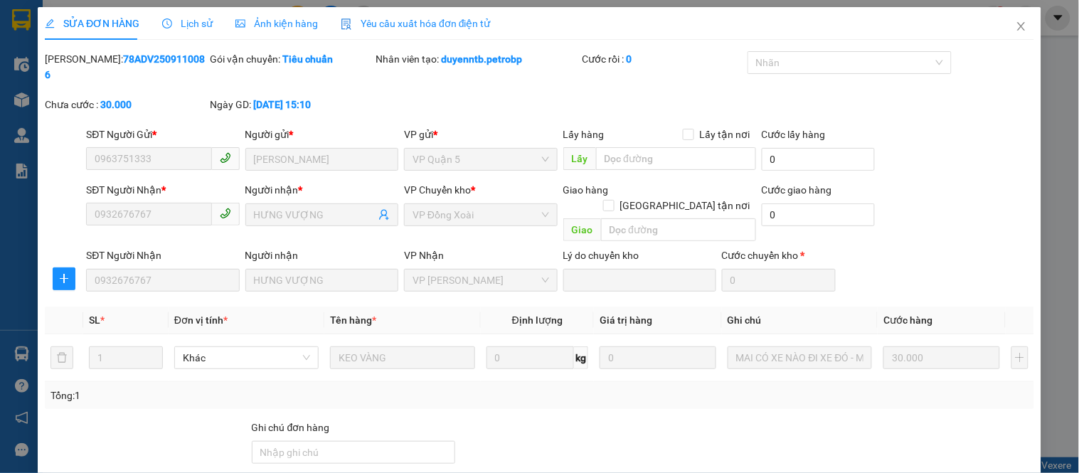
click at [127, 63] on b "78ADV2509110086" at bounding box center [125, 66] width 160 height 27
copy b "78ADV2509110086"
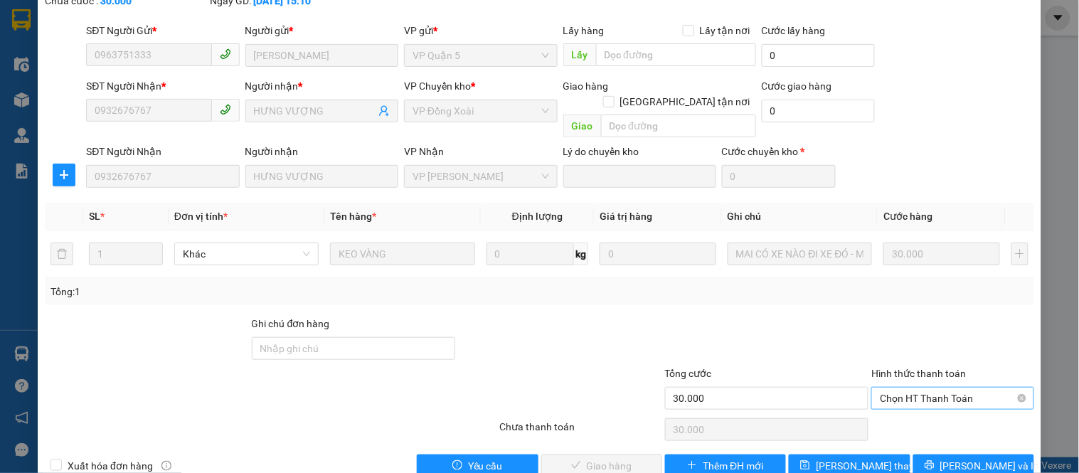
click at [909, 388] on span "Chọn HT Thanh Toán" at bounding box center [952, 398] width 145 height 21
click at [900, 393] on div "Tại văn phòng" at bounding box center [944, 396] width 144 height 16
type input "0"
click at [594, 458] on span "[PERSON_NAME] và Giao hàng" at bounding box center [637, 466] width 137 height 16
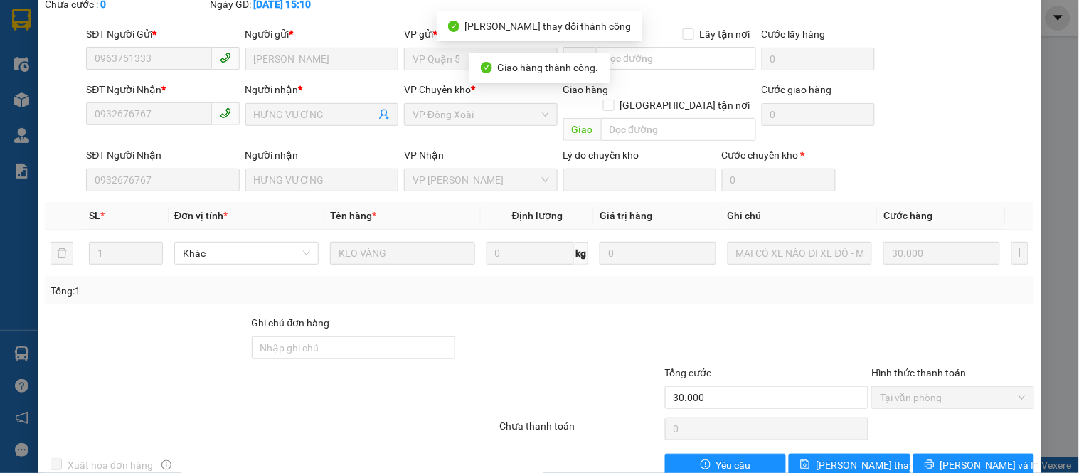
scroll to position [0, 0]
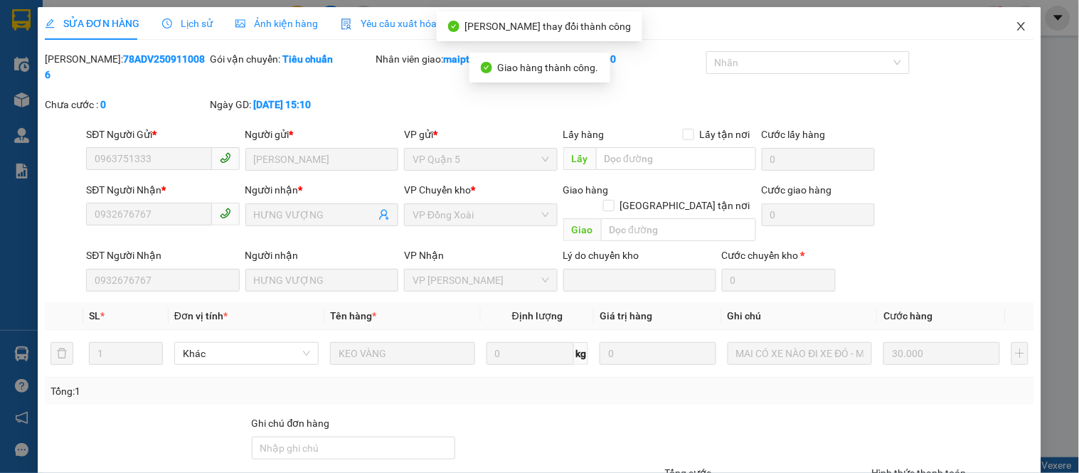
click at [1018, 27] on icon "close" at bounding box center [1022, 26] width 8 height 9
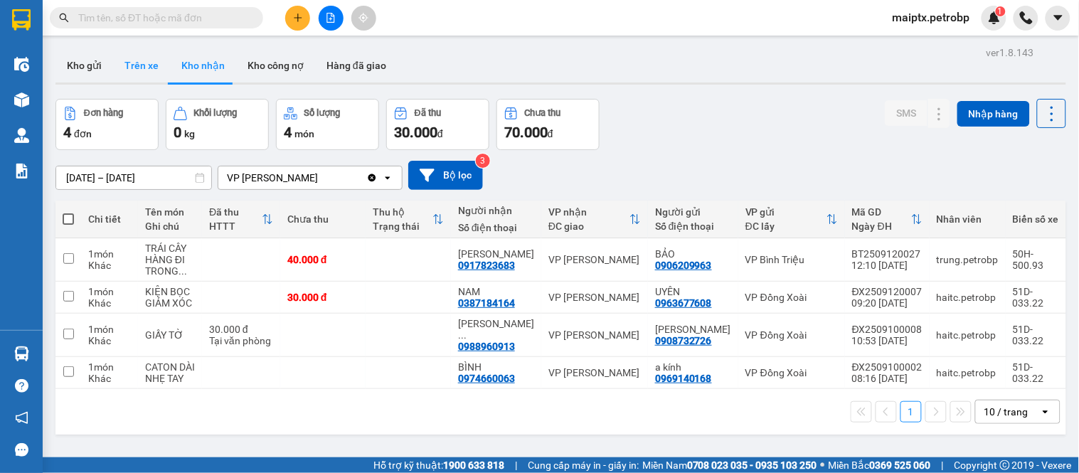
click at [132, 60] on button "Trên xe" at bounding box center [141, 65] width 57 height 34
type input "[DATE] – [DATE]"
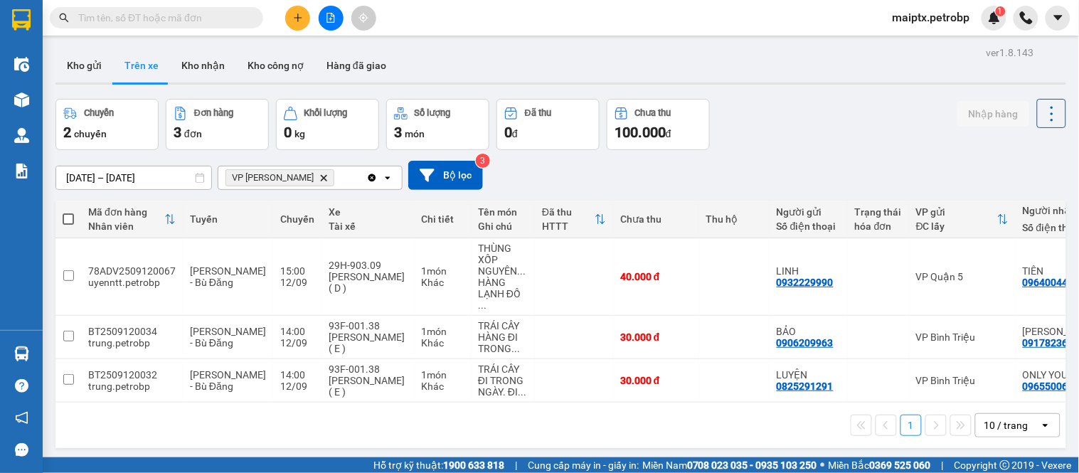
click at [157, 18] on input "text" at bounding box center [162, 18] width 168 height 16
paste input "0352773116"
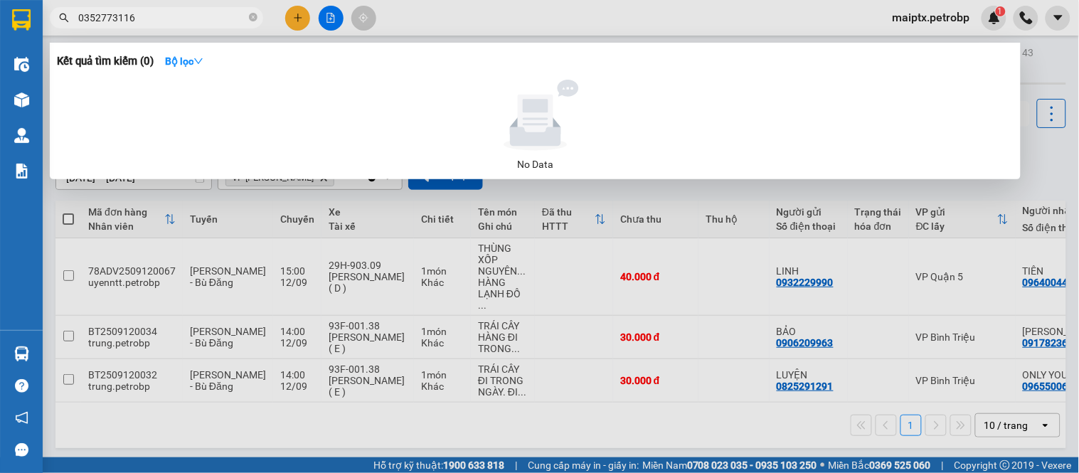
type input "0352773116"
click at [335, 417] on div at bounding box center [539, 236] width 1079 height 473
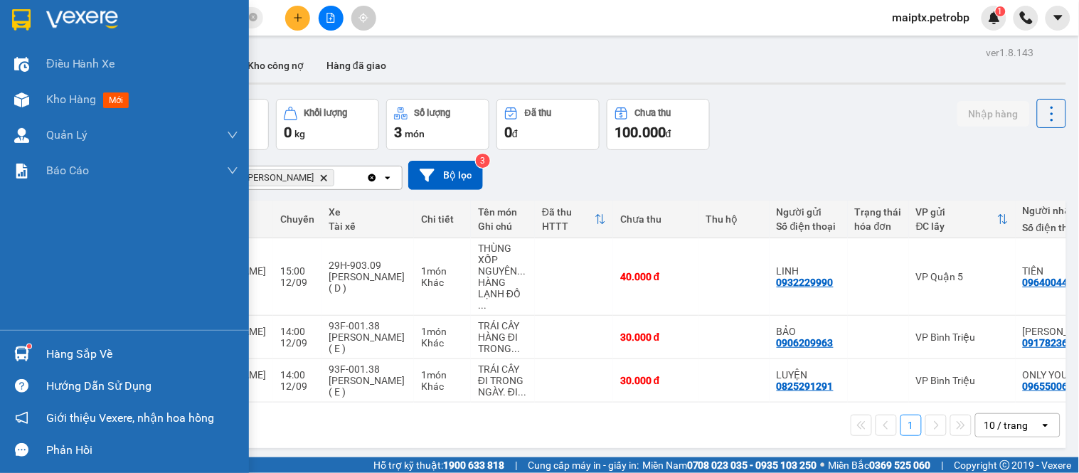
drag, startPoint x: 50, startPoint y: 345, endPoint x: 245, endPoint y: 367, distance: 196.9
click at [50, 345] on div "Hàng sắp về" at bounding box center [142, 354] width 192 height 21
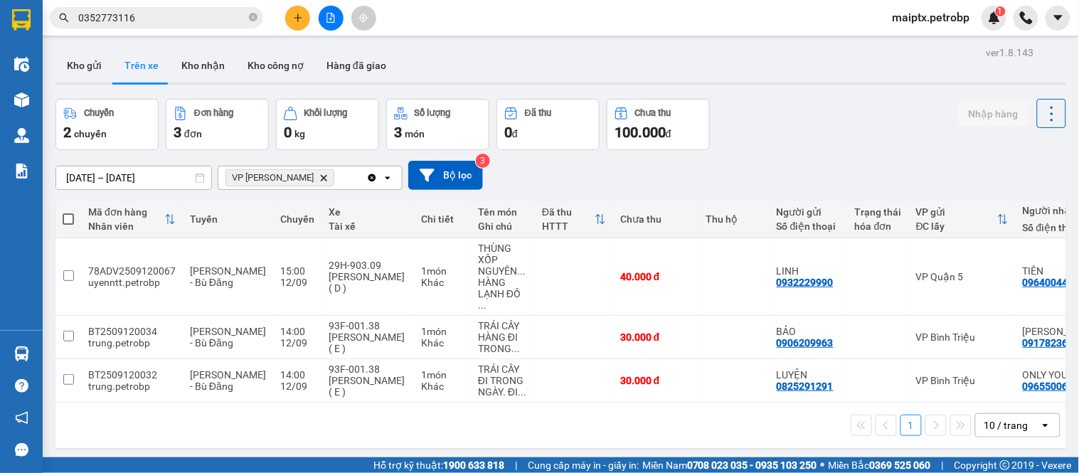
click at [694, 443] on section "Kết quả tìm kiếm ( 0 ) Bộ lọc No Data 0352773116 maiptx.petrobp 1 Điều hành xe …" at bounding box center [539, 236] width 1079 height 473
click at [297, 19] on icon "plus" at bounding box center [298, 18] width 10 height 10
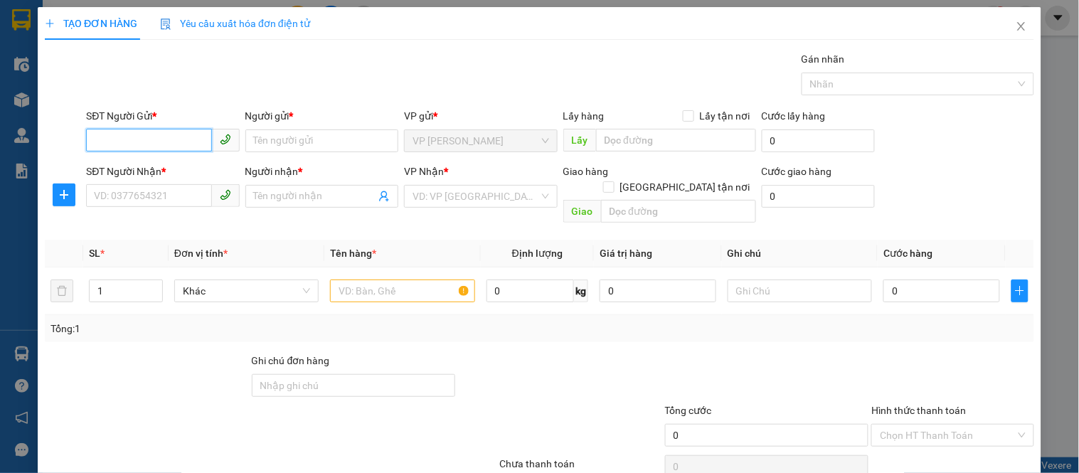
click at [125, 139] on input "SĐT Người Gửi *" at bounding box center [148, 140] width 125 height 23
click at [127, 144] on input "614" at bounding box center [148, 140] width 125 height 23
click at [117, 164] on div "0387184164 - NAM" at bounding box center [161, 170] width 134 height 16
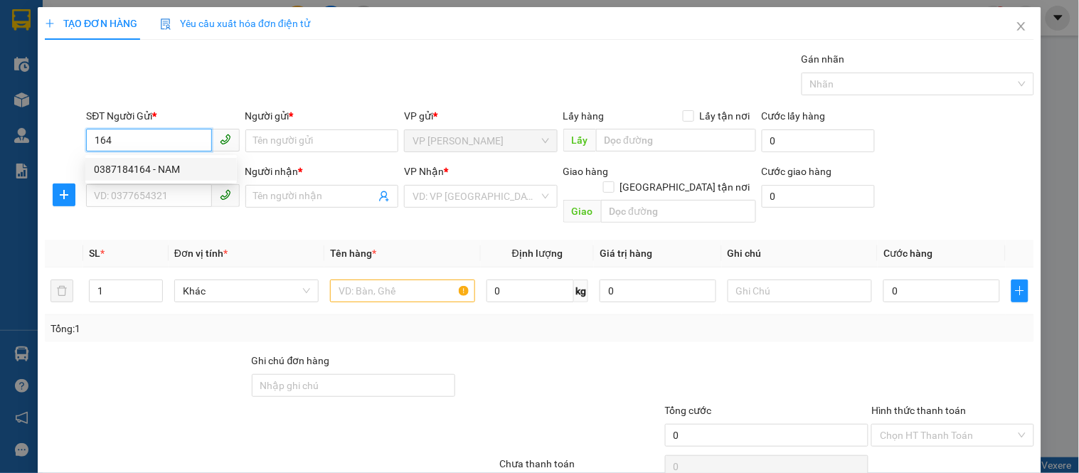
type input "0387184164"
type input "NAM"
type input "0969140168"
type input "a kính"
type input "30.000"
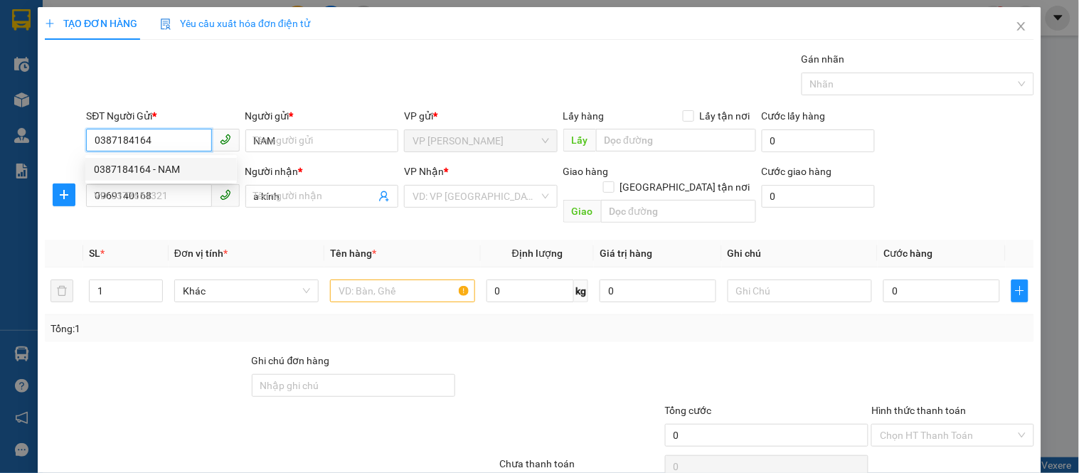
type input "30.000"
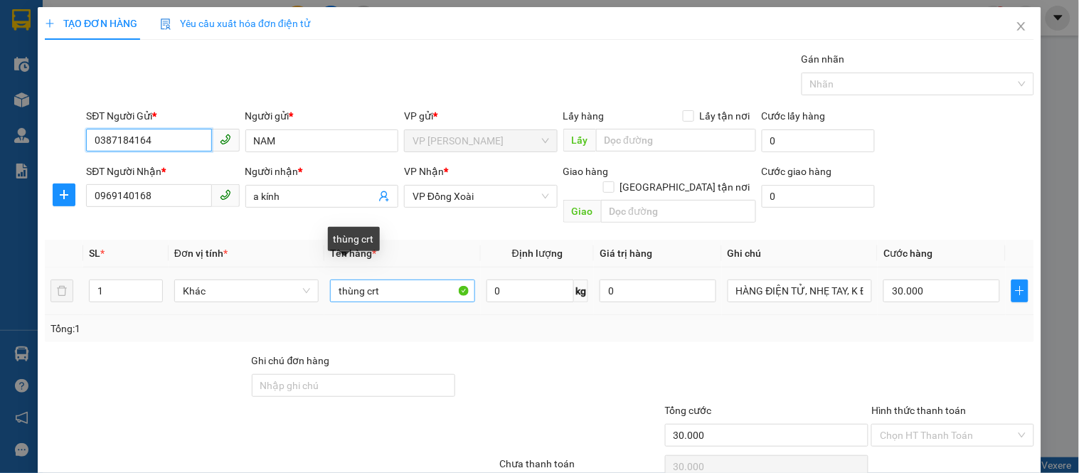
type input "0387184164"
click at [398, 280] on input "thùng crt" at bounding box center [402, 291] width 144 height 23
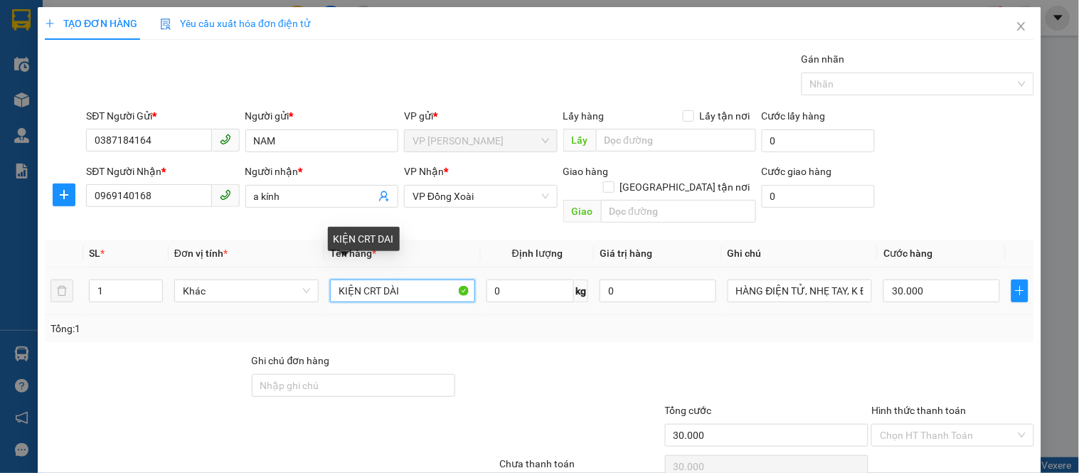
type input "KIỆN CRT DÀI"
click at [398, 280] on input "KIỆN CRT DÀI" at bounding box center [402, 291] width 144 height 23
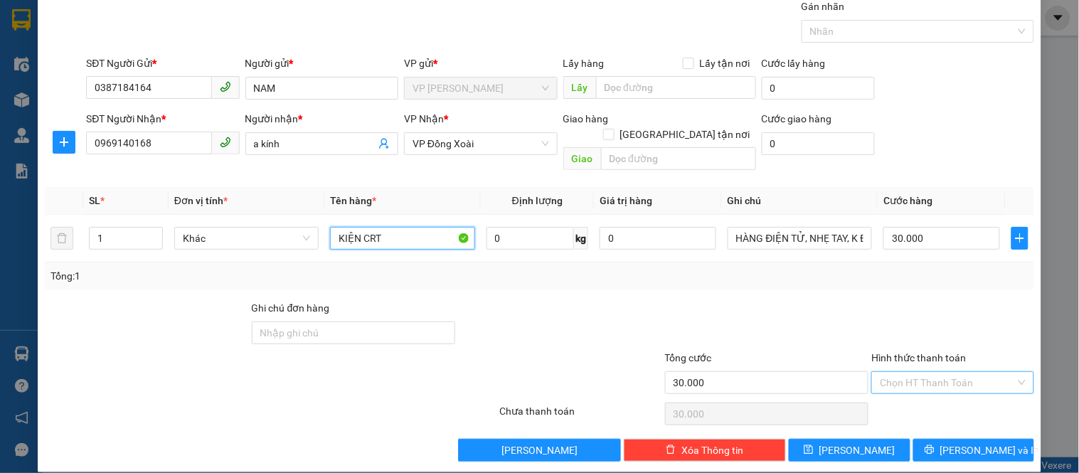
type input "KIỆN CRT"
click at [928, 374] on input "Hình thức thanh toán" at bounding box center [947, 382] width 135 height 21
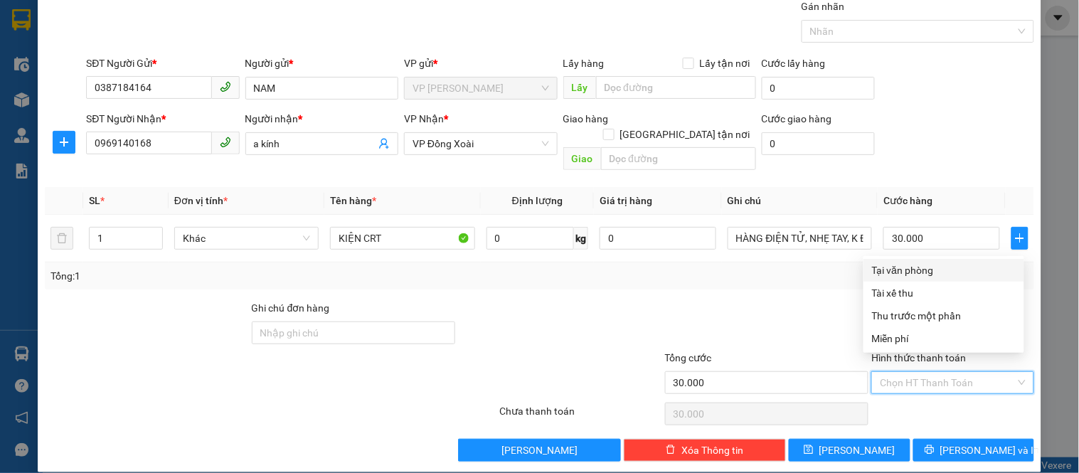
click at [909, 263] on div "Tại văn phòng" at bounding box center [944, 271] width 144 height 16
type input "0"
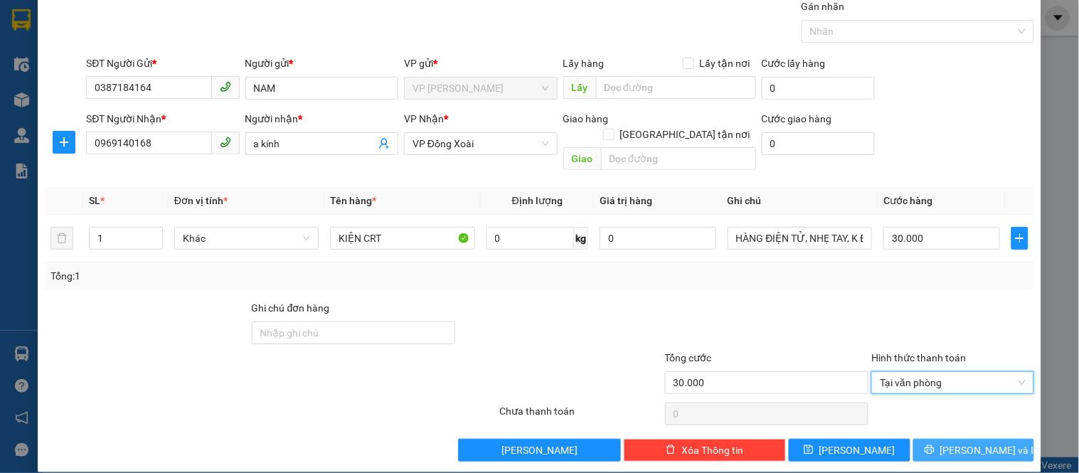
click at [968, 443] on span "[PERSON_NAME] và In" at bounding box center [991, 451] width 100 height 16
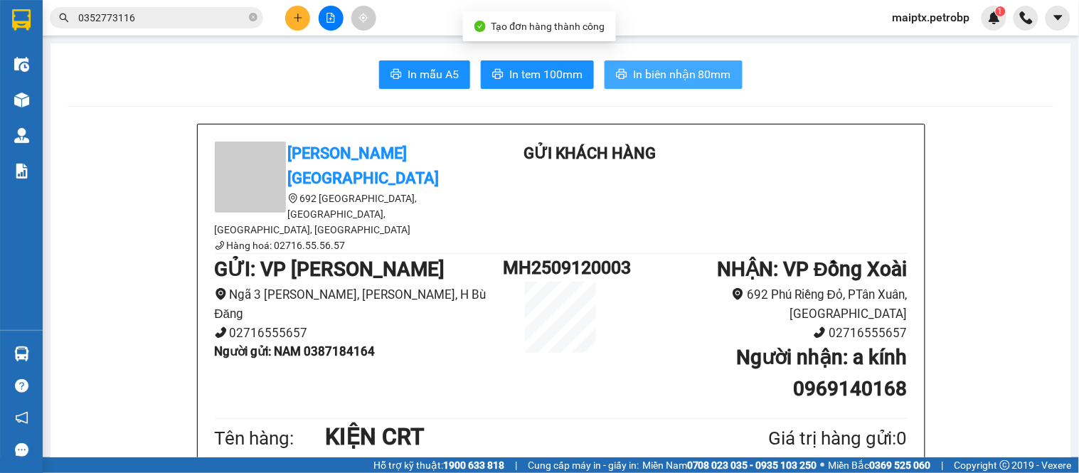
click at [685, 75] on span "In biên nhận 80mm" at bounding box center [682, 74] width 98 height 18
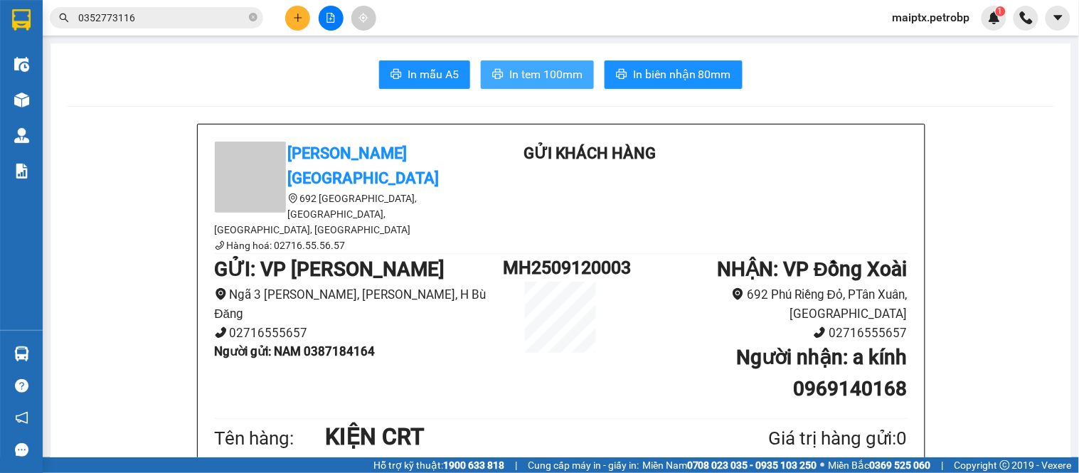
click at [538, 71] on span "In tem 100mm" at bounding box center [545, 74] width 73 height 18
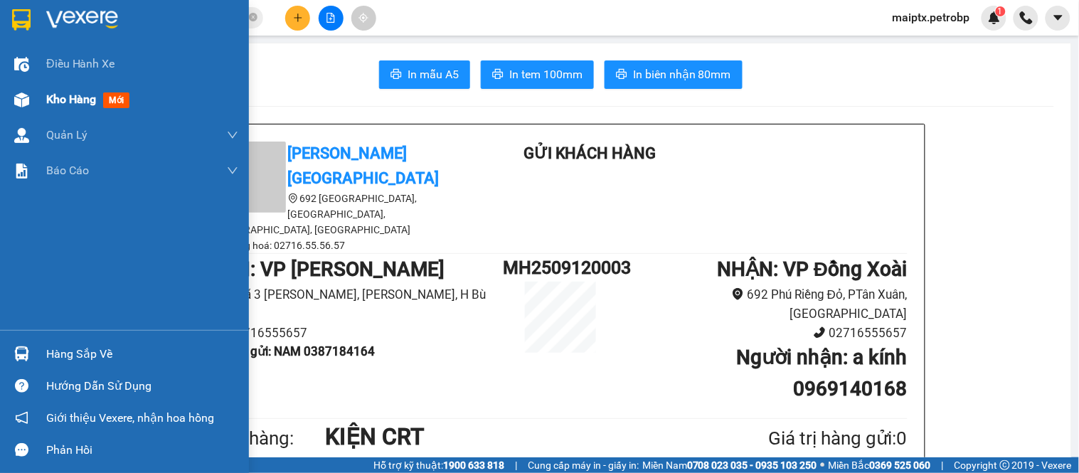
click at [28, 95] on img at bounding box center [21, 100] width 15 height 15
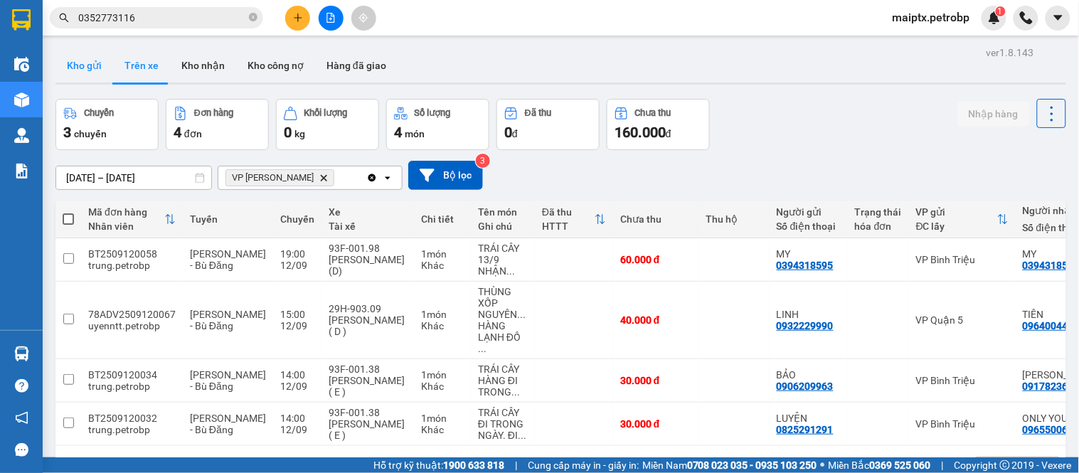
click at [71, 61] on button "Kho gửi" at bounding box center [85, 65] width 58 height 34
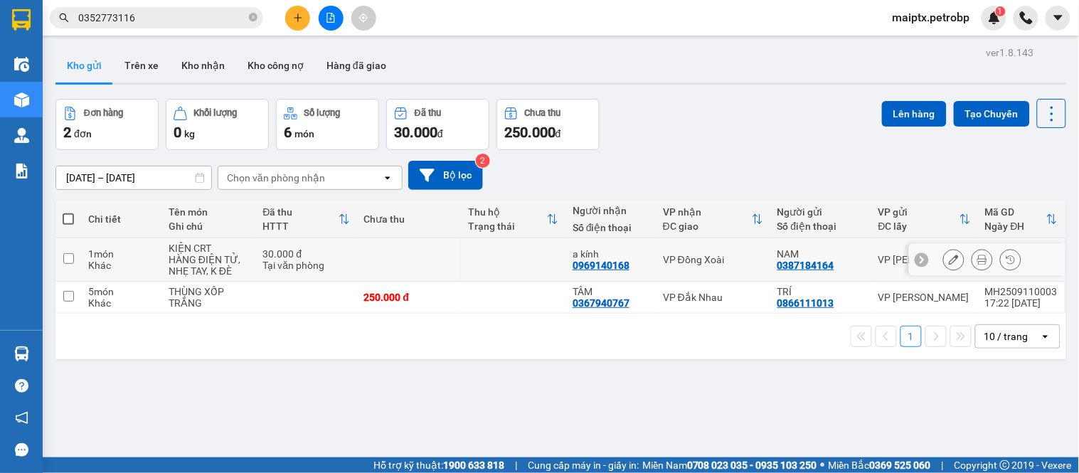
click at [944, 258] on button at bounding box center [954, 260] width 20 height 25
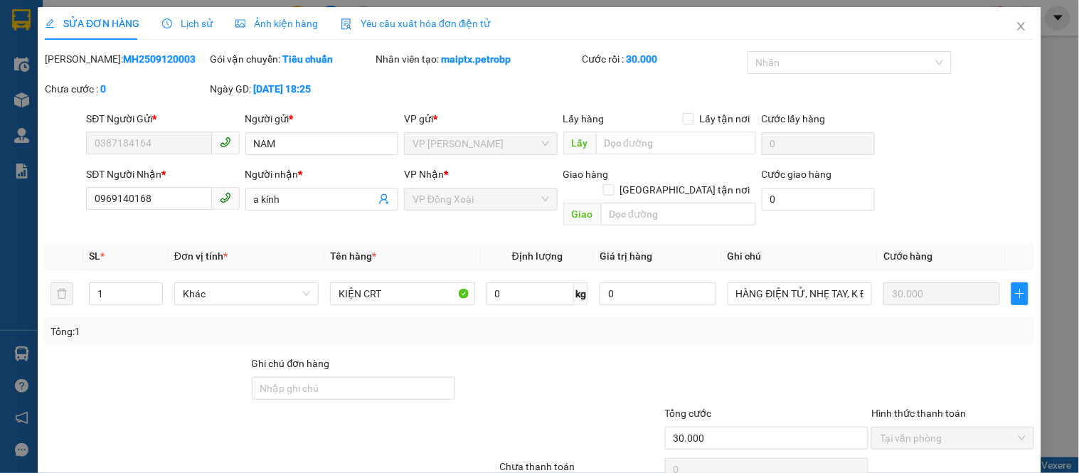
click at [139, 65] on div "Mã ĐH: MH2509120003" at bounding box center [126, 59] width 162 height 16
copy b "MH2509120003"
click at [1016, 26] on icon "close" at bounding box center [1021, 26] width 11 height 11
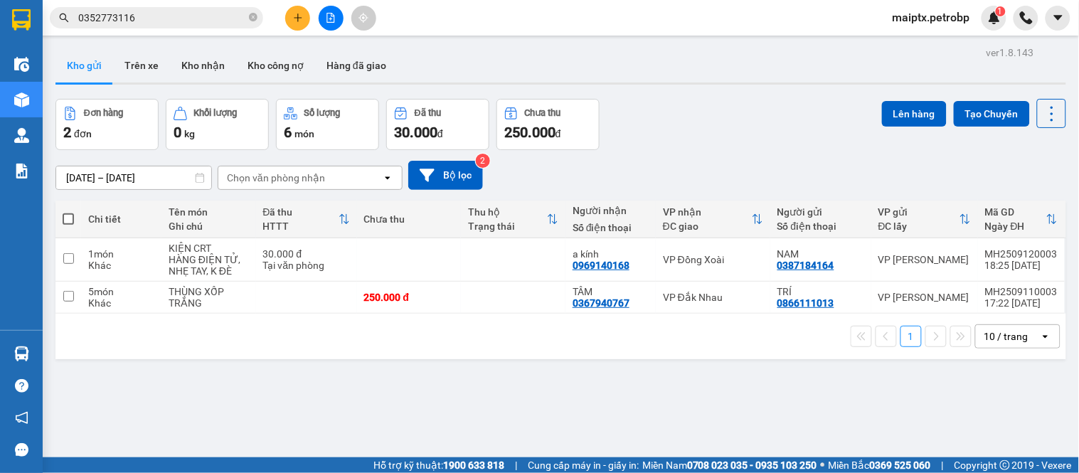
click at [119, 171] on input "[DATE] – [DATE]" at bounding box center [133, 178] width 155 height 23
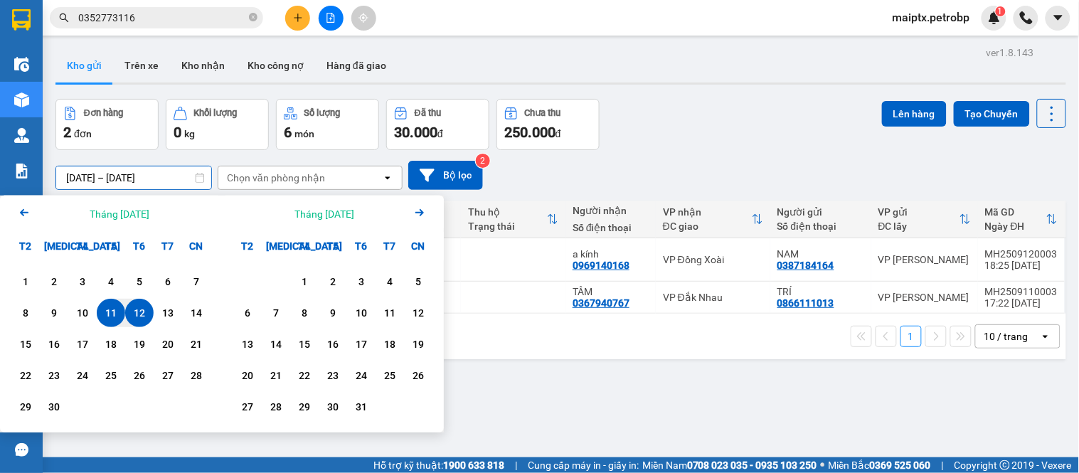
click at [130, 308] on div "12" at bounding box center [140, 313] width 20 height 17
click at [134, 312] on div "12" at bounding box center [140, 313] width 20 height 17
type input "[DATE] – [DATE]"
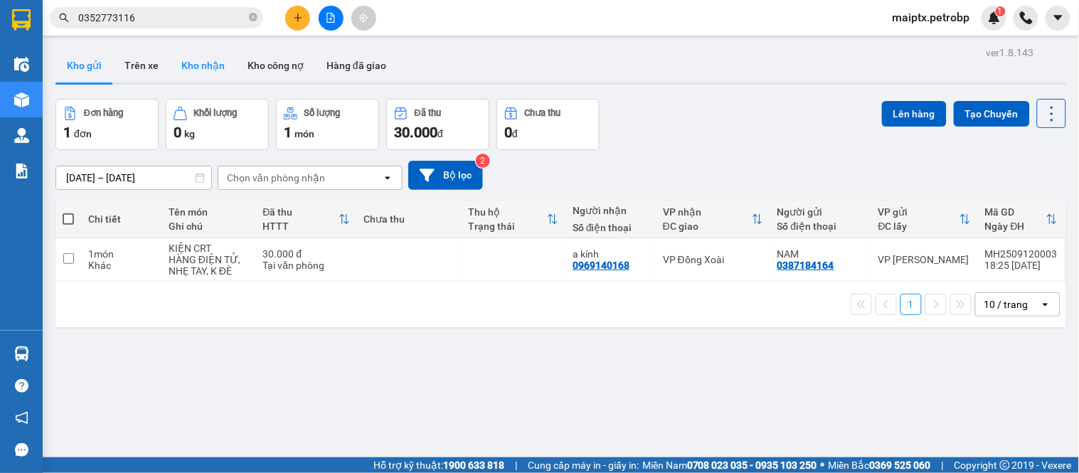
click at [181, 74] on button "Kho nhận" at bounding box center [203, 65] width 66 height 34
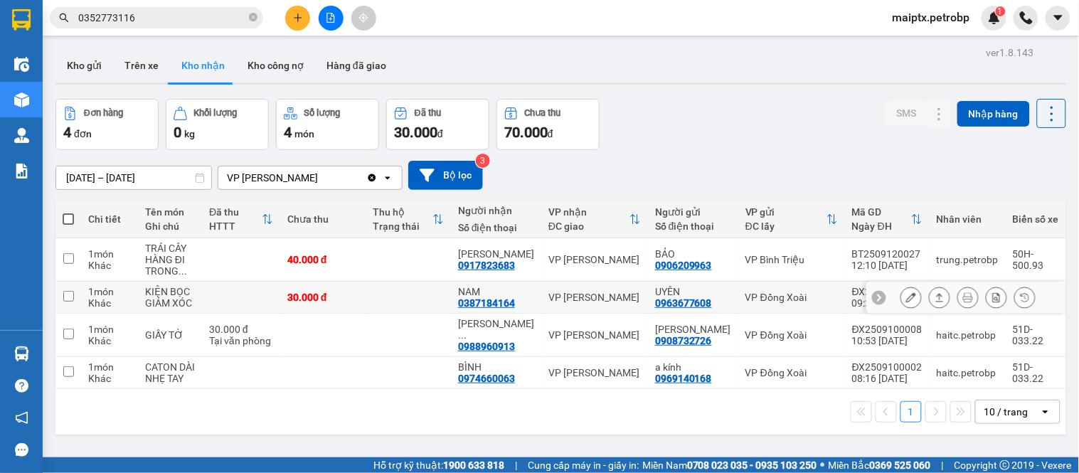
click at [907, 297] on icon at bounding box center [912, 297] width 10 height 10
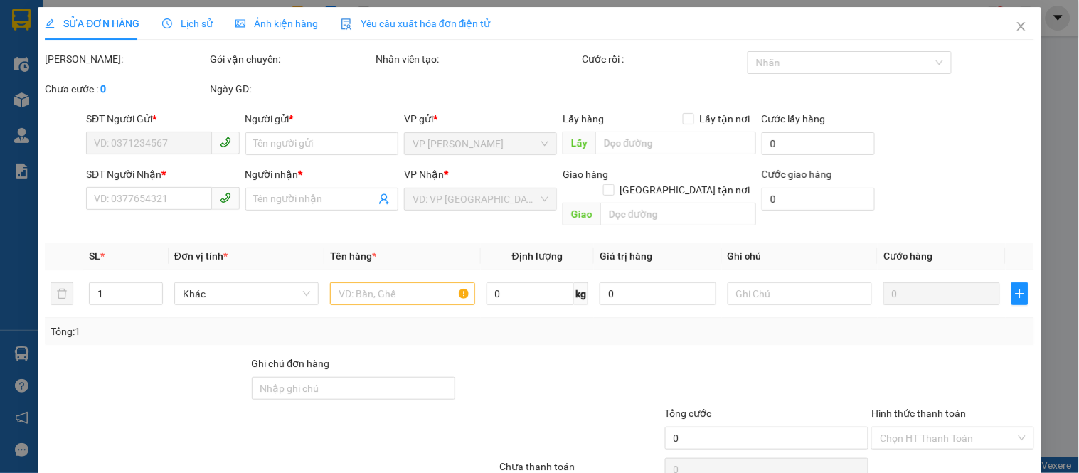
type input "0963677608"
type input "UYÊN"
type input "0387184164"
type input "NAM"
type input "30.000"
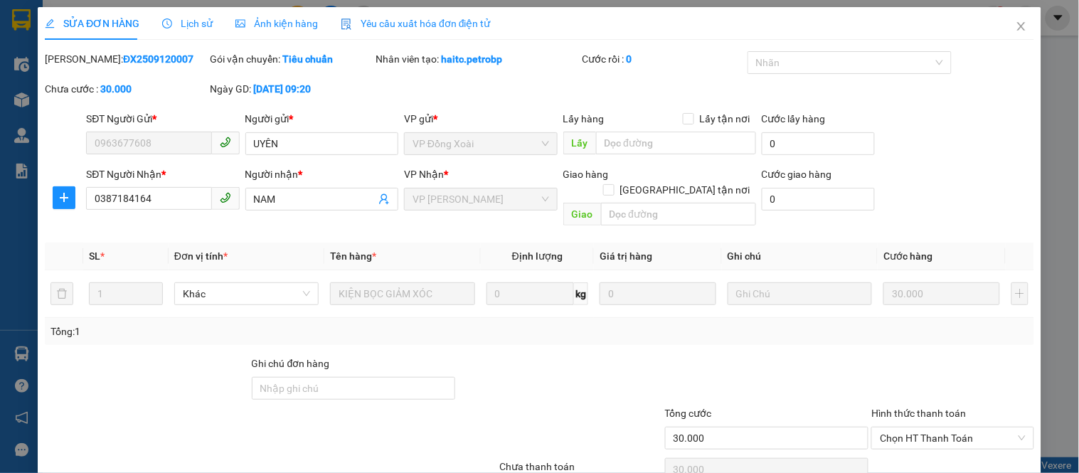
click at [123, 63] on b "ĐX2509120007" at bounding box center [158, 58] width 70 height 11
copy b "ĐX2509120007"
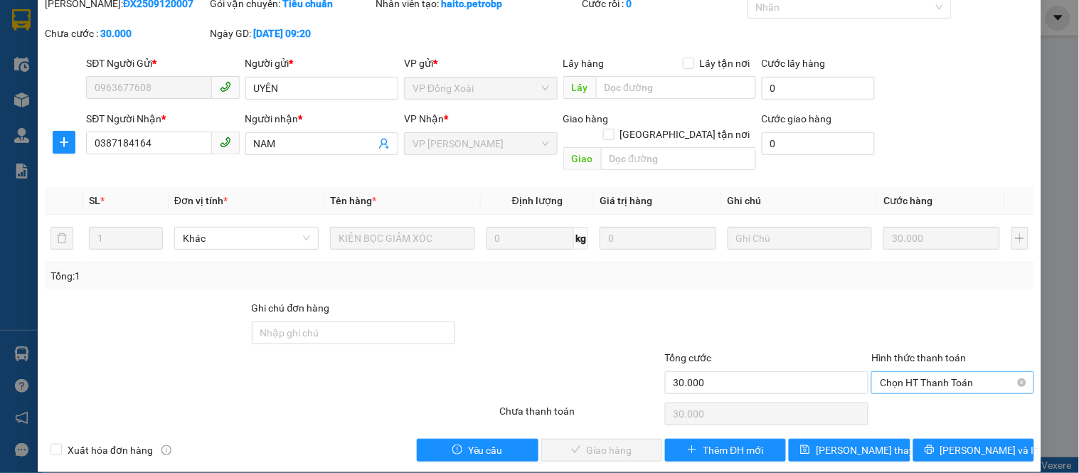
click at [929, 372] on span "Chọn HT Thanh Toán" at bounding box center [952, 382] width 145 height 21
click at [904, 389] on div "Tại văn phòng" at bounding box center [944, 396] width 144 height 16
type input "0"
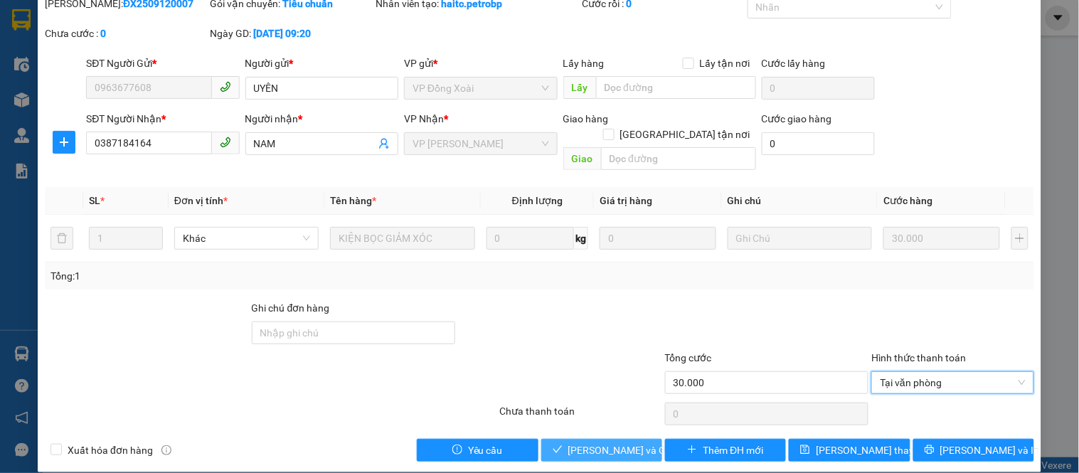
click at [615, 443] on span "[PERSON_NAME] và Giao hàng" at bounding box center [637, 451] width 137 height 16
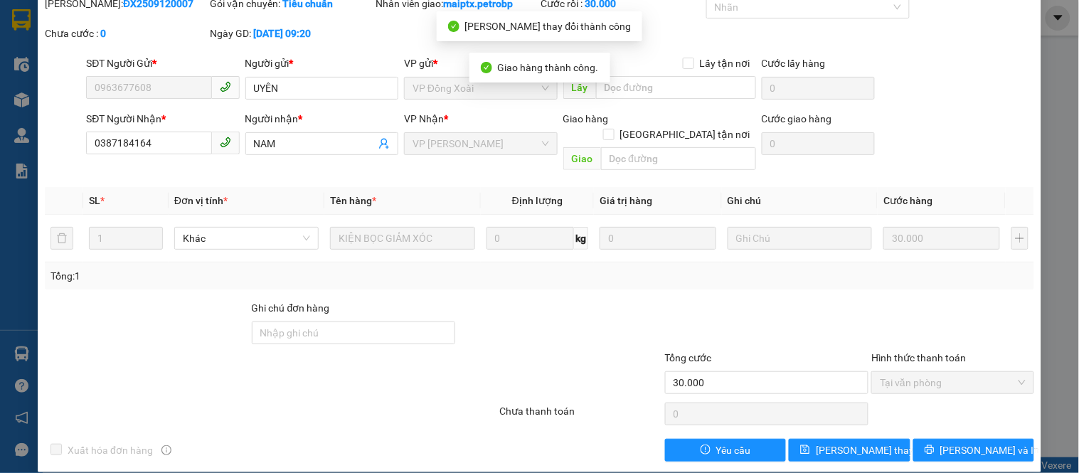
scroll to position [0, 0]
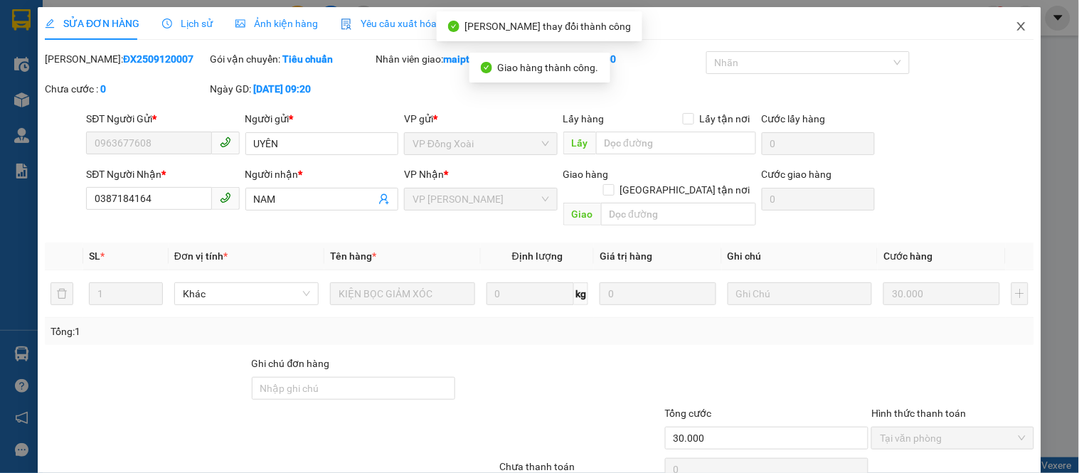
click at [1018, 25] on icon "close" at bounding box center [1022, 26] width 8 height 9
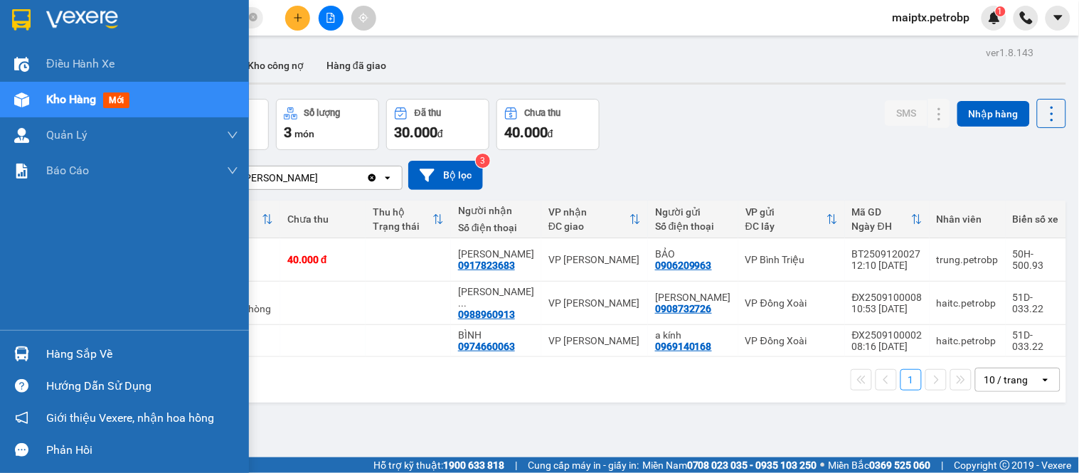
click at [31, 352] on div at bounding box center [21, 354] width 25 height 25
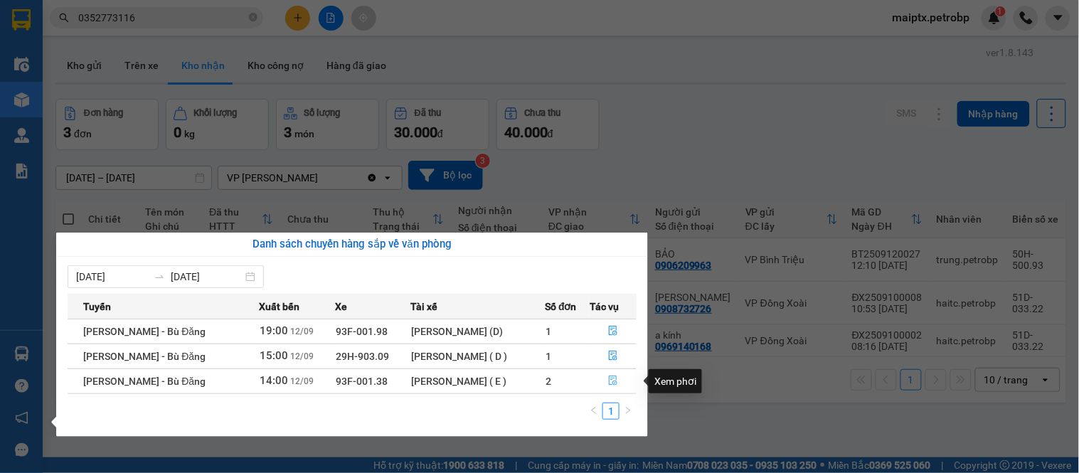
click at [613, 379] on icon "file-done" at bounding box center [613, 381] width 10 height 10
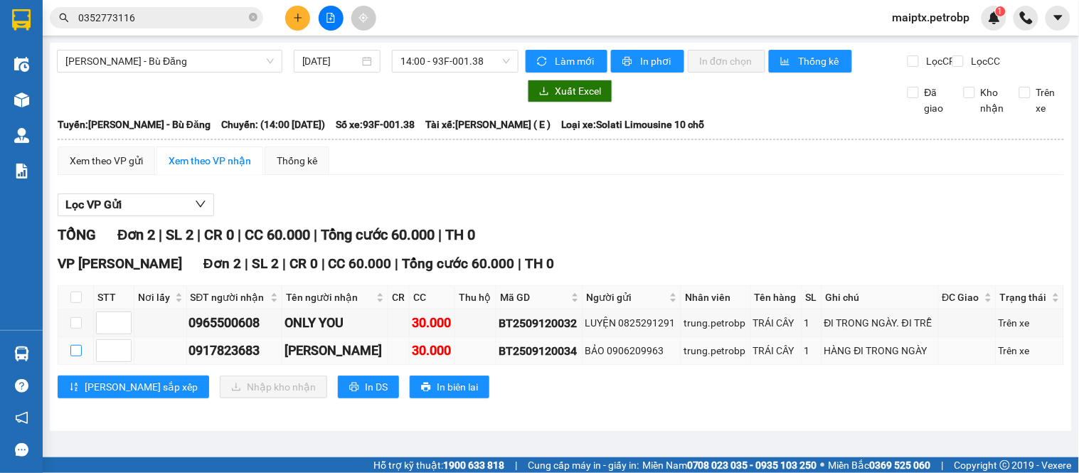
click at [77, 356] on input "checkbox" at bounding box center [75, 350] width 11 height 11
checkbox input "true"
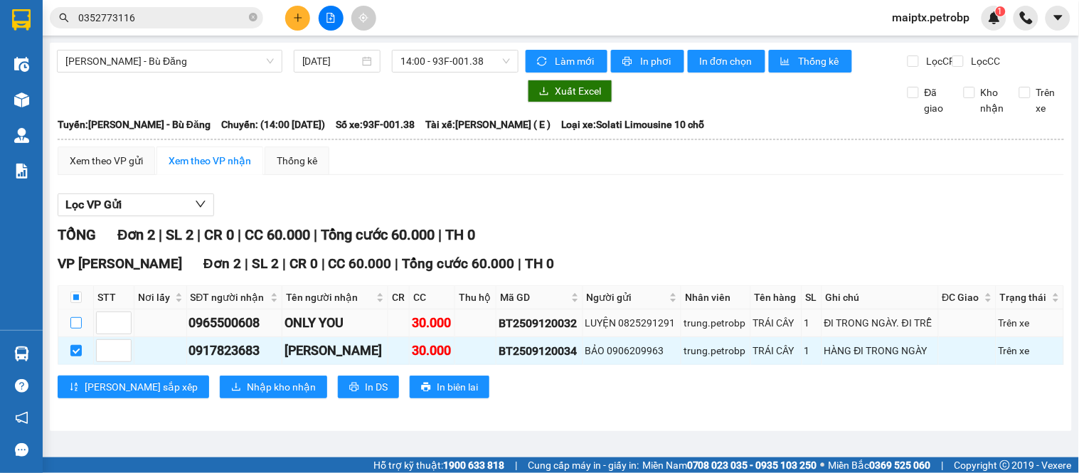
click at [72, 329] on input "checkbox" at bounding box center [75, 322] width 11 height 11
checkbox input "true"
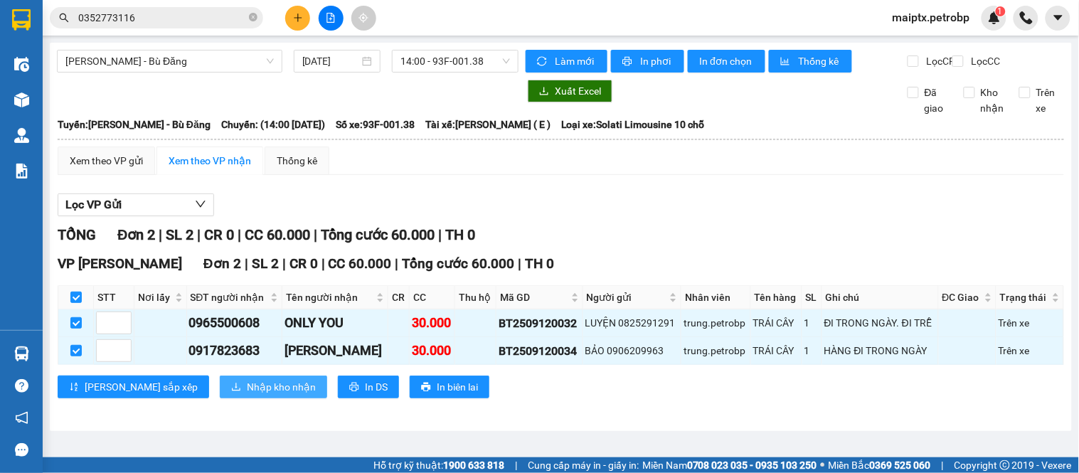
click at [232, 391] on icon "download" at bounding box center [236, 388] width 9 height 8
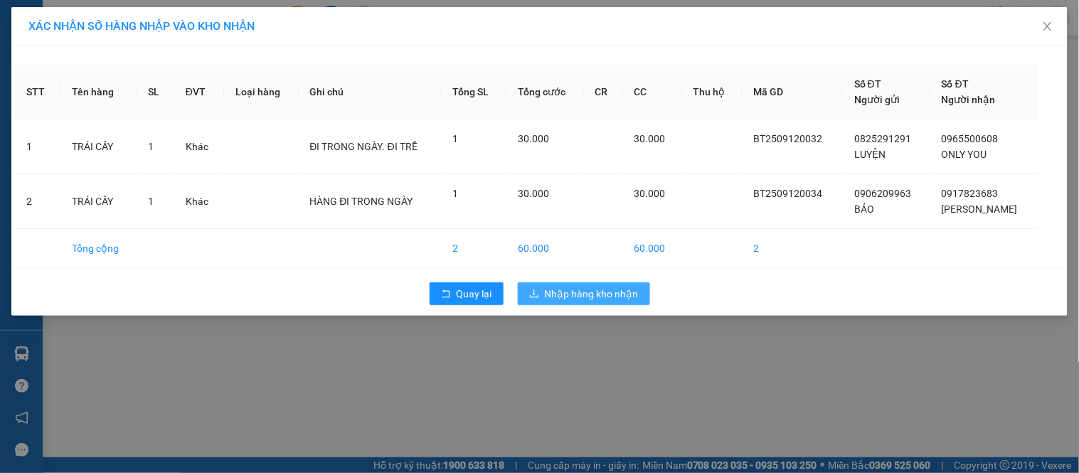
click at [606, 300] on span "Nhập hàng kho nhận" at bounding box center [592, 294] width 94 height 16
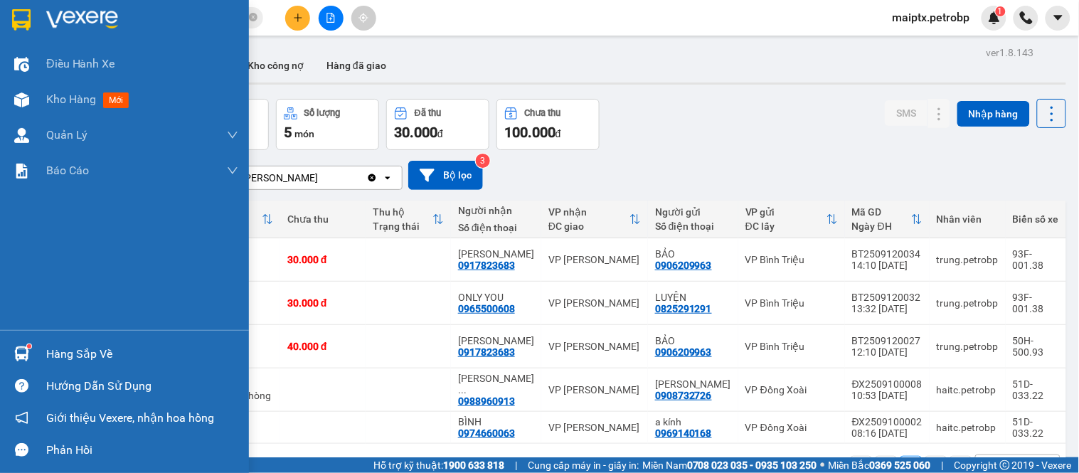
click at [72, 350] on div "Hàng sắp về" at bounding box center [142, 354] width 192 height 21
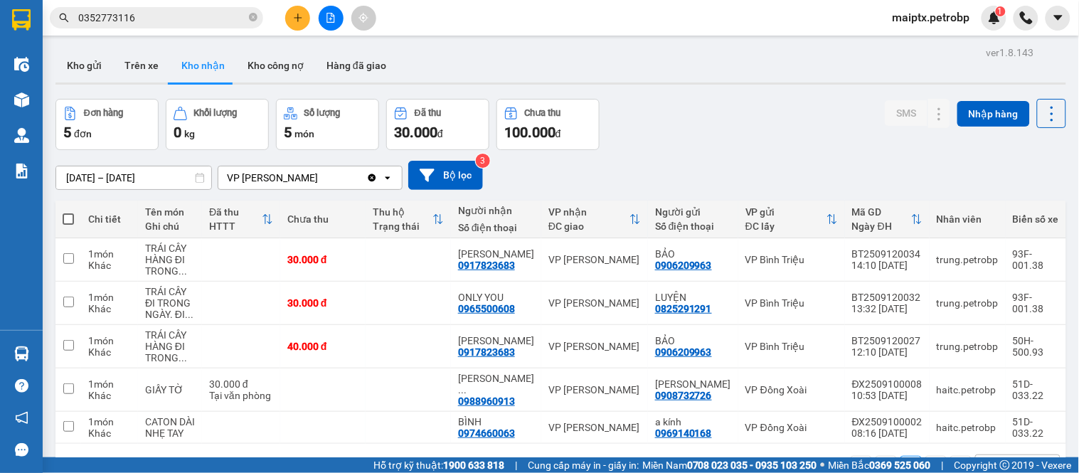
click at [658, 153] on section "Kết quả tìm kiếm ( 0 ) Bộ lọc No Data 0352773116 maiptx.petrobp 1 Điều hành xe …" at bounding box center [539, 236] width 1079 height 473
